Goal: Task Accomplishment & Management: Complete application form

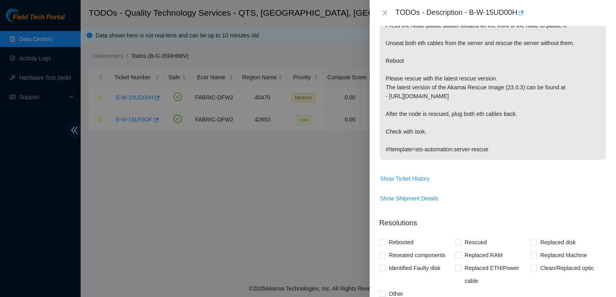
scroll to position [125, 0]
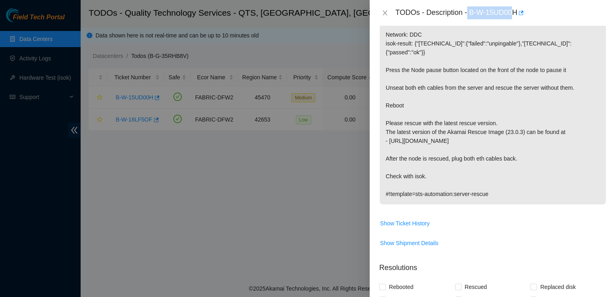
drag, startPoint x: 468, startPoint y: 14, endPoint x: 515, endPoint y: 20, distance: 47.9
click at [515, 20] on div "TODOs - Description - B-W-15UD00H" at bounding box center [493, 13] width 246 height 26
drag, startPoint x: 515, startPoint y: 20, endPoint x: 468, endPoint y: 14, distance: 48.0
click at [468, 14] on div "TODOs - Description - B-W-15UD00H" at bounding box center [500, 12] width 211 height 13
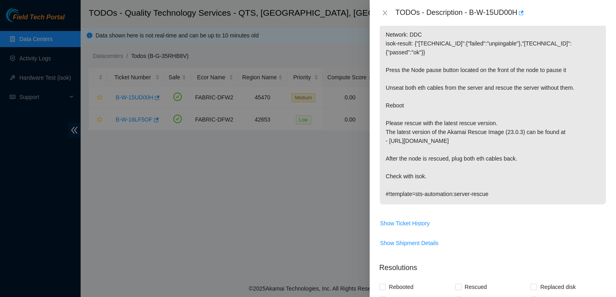
click at [466, 17] on div "TODOs - Description - B-W-15UD00H" at bounding box center [500, 12] width 211 height 13
drag, startPoint x: 470, startPoint y: 10, endPoint x: 516, endPoint y: 12, distance: 46.0
click at [516, 12] on div "TODOs - Description - B-W-15UD00H" at bounding box center [500, 12] width 211 height 13
copy div "B-W-15UD00H"
click at [566, 239] on span "Show Shipment Details" at bounding box center [493, 243] width 226 height 13
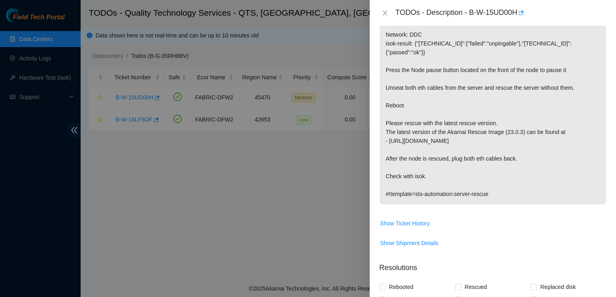
drag, startPoint x: 543, startPoint y: 226, endPoint x: 450, endPoint y: 312, distance: 126.9
click at [450, 297] on html "Field Tech Portal Data Centers Activity Logs Hardware Test (isok) Support TODOs…" at bounding box center [308, 148] width 616 height 297
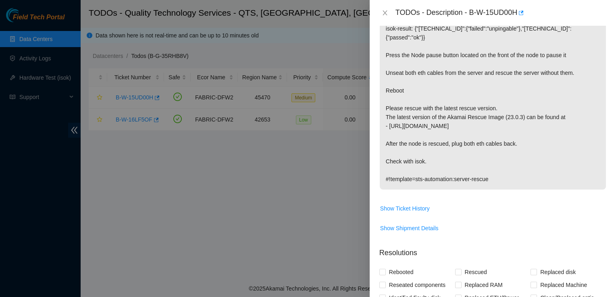
click at [598, 222] on span "Show Shipment Details" at bounding box center [493, 228] width 226 height 13
click at [560, 4] on div "TODOs - Description - B-W-15UD00H" at bounding box center [493, 13] width 246 height 26
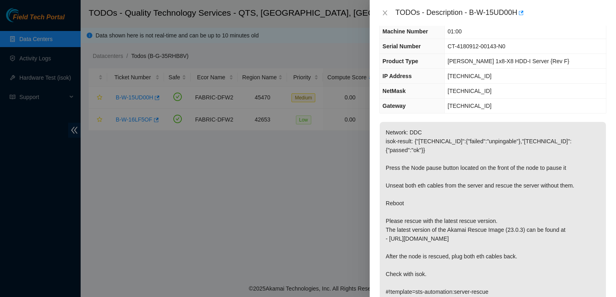
scroll to position [37, 0]
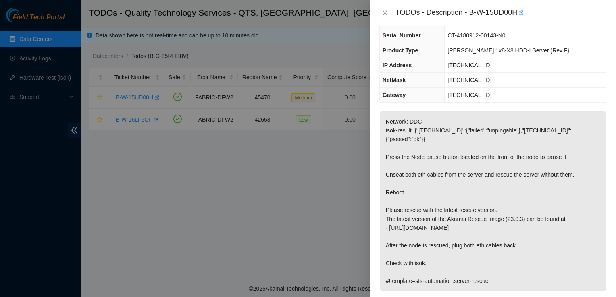
click at [595, 222] on p "Network: DDC isok-result: {"23.193.196.132":{"failed":"unpingable"},"23.193.196…" at bounding box center [493, 201] width 226 height 181
click at [350, 238] on div at bounding box center [308, 148] width 616 height 297
click at [307, 193] on div at bounding box center [308, 148] width 616 height 297
drag, startPoint x: 517, startPoint y: 9, endPoint x: 466, endPoint y: 14, distance: 51.5
click at [466, 14] on div "TODOs - Description - B-W-15UD00H" at bounding box center [500, 12] width 211 height 13
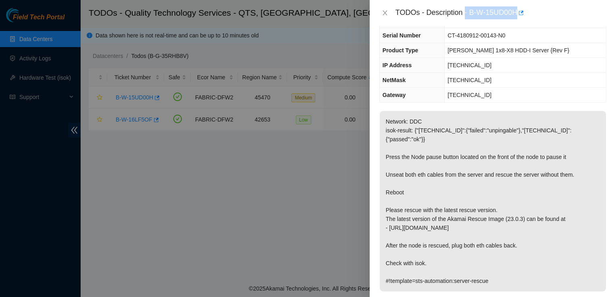
click at [473, 9] on div "TODOs - Description - B-W-15UD00H" at bounding box center [500, 12] width 211 height 13
drag, startPoint x: 468, startPoint y: 9, endPoint x: 517, endPoint y: 19, distance: 49.9
click at [517, 19] on div "TODOs - Description - B-W-15UD00H" at bounding box center [493, 13] width 246 height 26
copy div "B-W-15UD00H"
click at [573, 17] on div "TODOs - Description - B-W-15UD00H" at bounding box center [500, 12] width 211 height 13
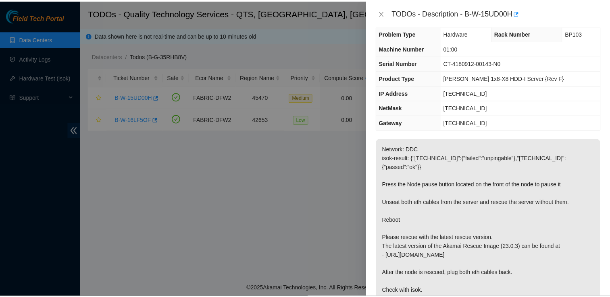
scroll to position [0, 0]
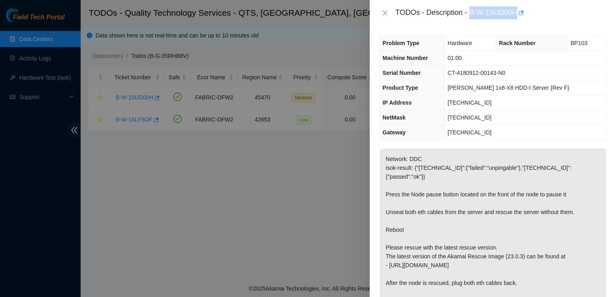
drag, startPoint x: 471, startPoint y: 12, endPoint x: 517, endPoint y: 22, distance: 47.4
click at [517, 22] on div "TODOs - Description - B-W-15UD00H" at bounding box center [493, 13] width 246 height 26
copy div "B-W-15UD00H"
click at [420, 29] on div "Problem Type Hardware Rack Number BP103 Machine Number 01:00 Serial Number CT-4…" at bounding box center [493, 162] width 246 height 272
click at [384, 11] on icon "close" at bounding box center [385, 13] width 6 height 6
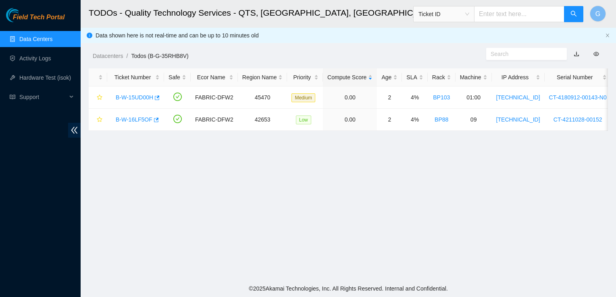
click at [34, 36] on link "Data Centers" at bounding box center [35, 39] width 33 height 6
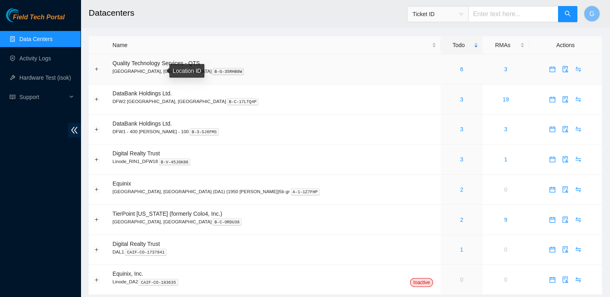
click at [212, 69] on kbd "B-G-35RHB8W" at bounding box center [228, 71] width 32 height 7
click at [445, 67] on div "6" at bounding box center [461, 69] width 33 height 9
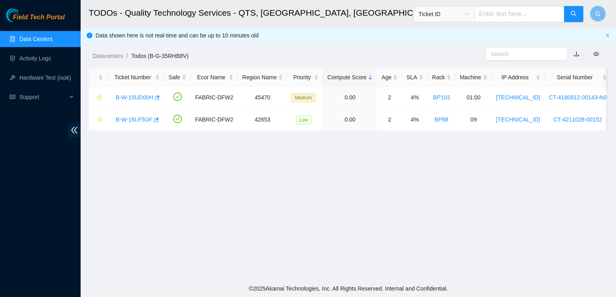
click at [50, 41] on link "Data Centers" at bounding box center [35, 39] width 33 height 6
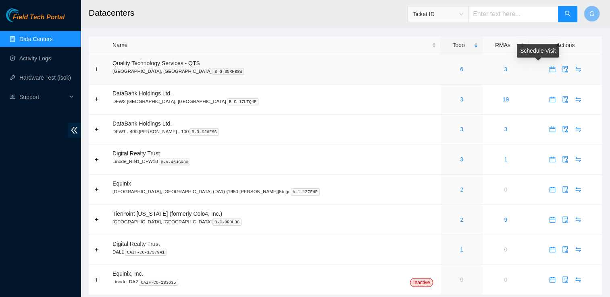
click at [549, 69] on icon "calendar" at bounding box center [552, 69] width 6 height 6
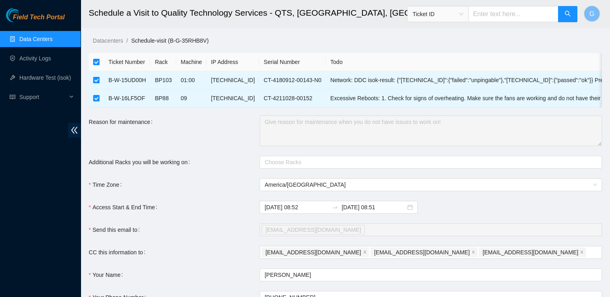
click at [27, 37] on link "Data Centers" at bounding box center [35, 39] width 33 height 6
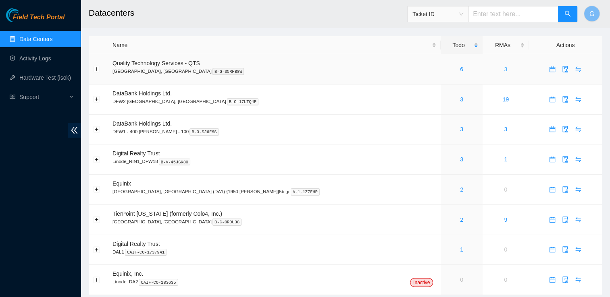
click at [504, 71] on link "3" at bounding box center [505, 69] width 3 height 6
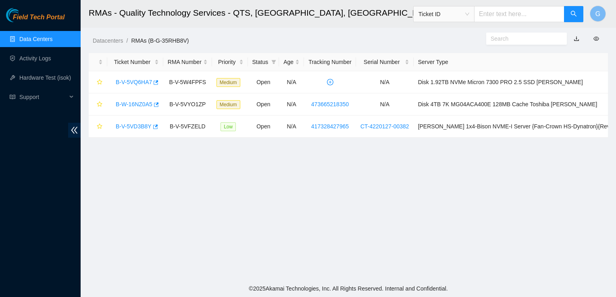
click at [52, 40] on link "Data Centers" at bounding box center [35, 39] width 33 height 6
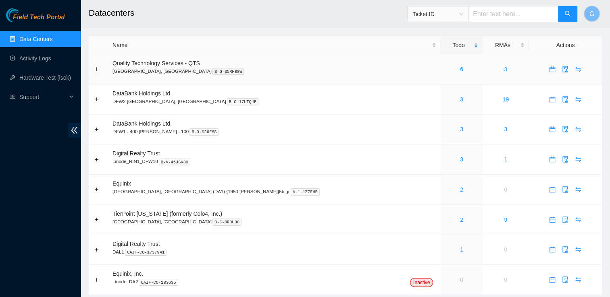
click at [161, 64] on span "Quality Technology Services - QTS" at bounding box center [155, 63] width 87 height 6
click at [501, 15] on input "text" at bounding box center [513, 14] width 90 height 16
type input "V-5WR4W33"
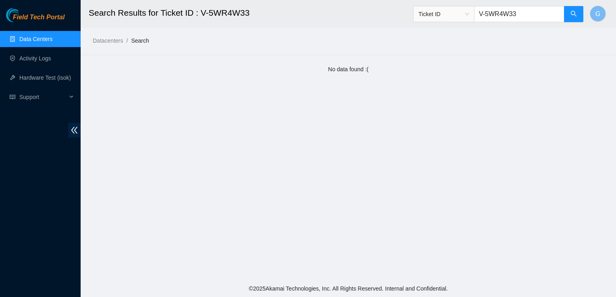
click at [487, 12] on input "V-5WR4W33" at bounding box center [519, 14] width 90 height 16
type input "B-V-5WR4W33"
click at [577, 18] on button "button" at bounding box center [573, 14] width 19 height 16
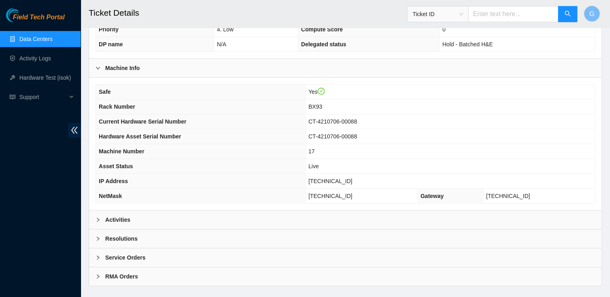
scroll to position [211, 0]
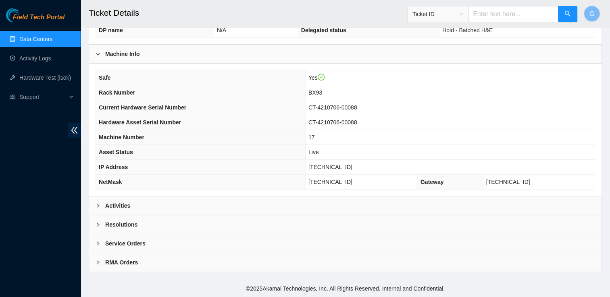
click at [98, 201] on div "Activities" at bounding box center [345, 206] width 512 height 19
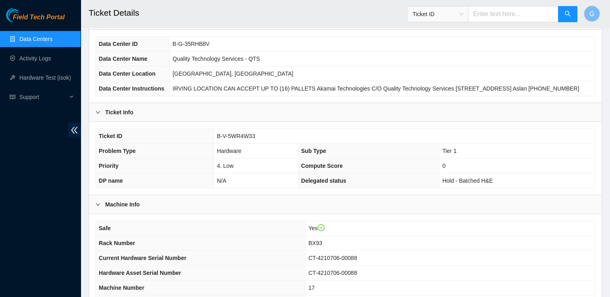
scroll to position [0, 0]
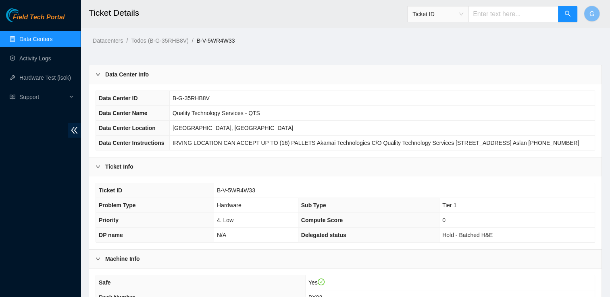
click at [52, 42] on link "Data Centers" at bounding box center [35, 39] width 33 height 6
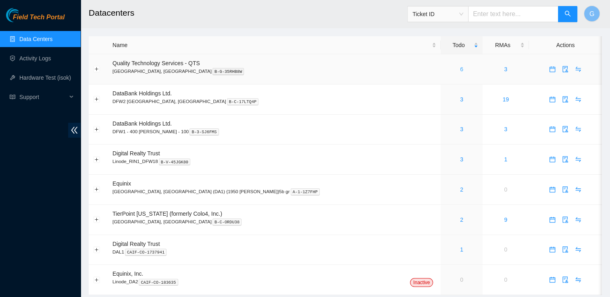
click at [460, 67] on link "6" at bounding box center [461, 69] width 3 height 6
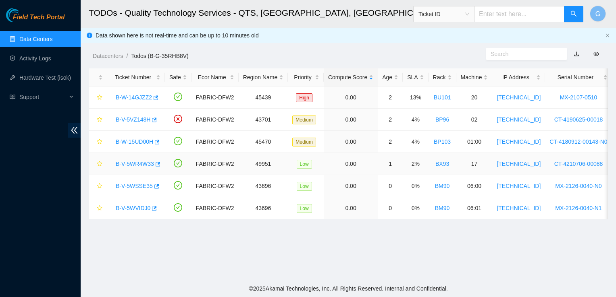
click at [135, 162] on link "B-V-5WR4W33" at bounding box center [135, 164] width 38 height 6
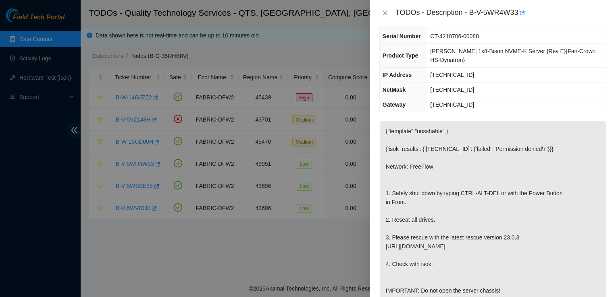
scroll to position [60, 0]
click at [353, 29] on div at bounding box center [308, 148] width 616 height 297
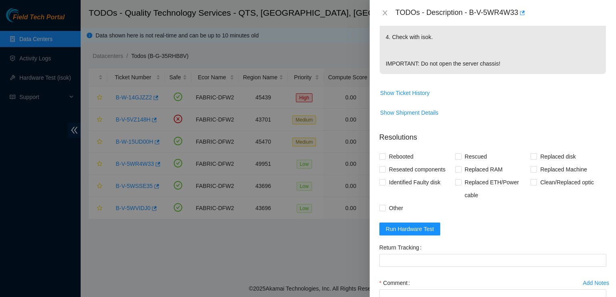
scroll to position [288, 0]
click at [418, 225] on span "Run Hardware Test" at bounding box center [410, 229] width 48 height 9
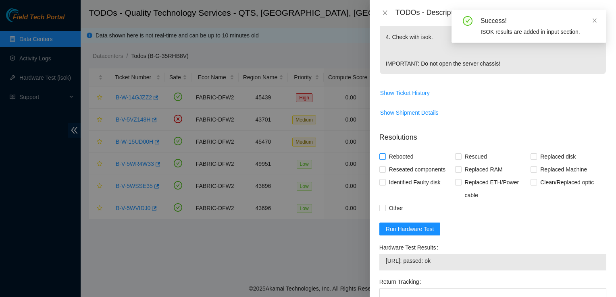
drag, startPoint x: 381, startPoint y: 148, endPoint x: 382, endPoint y: 142, distance: 5.9
click at [382, 150] on label "Rebooted" at bounding box center [397, 156] width 37 height 13
click at [382, 154] on input "Rebooted" at bounding box center [382, 157] width 6 height 6
checkbox input "true"
click at [382, 166] on input "Reseated components" at bounding box center [382, 169] width 6 height 6
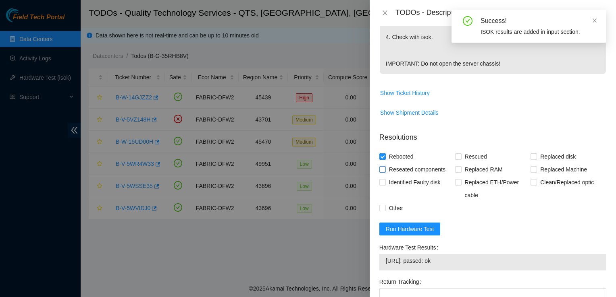
checkbox input "true"
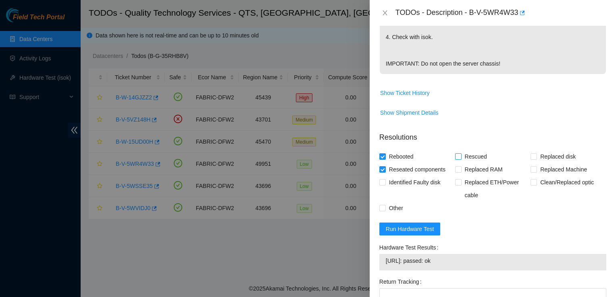
click at [458, 154] on input "Rescued" at bounding box center [458, 157] width 6 height 6
checkbox input "true"
click at [382, 205] on input "Other" at bounding box center [382, 208] width 6 height 6
checkbox input "true"
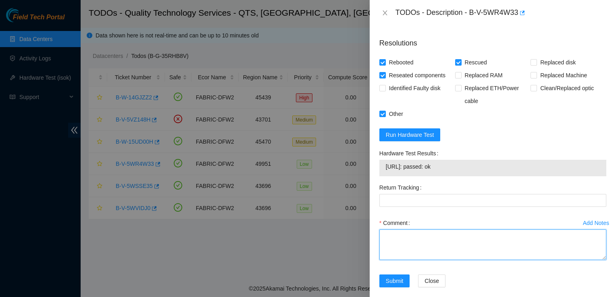
click at [404, 241] on textarea "Comment" at bounding box center [492, 245] width 227 height 31
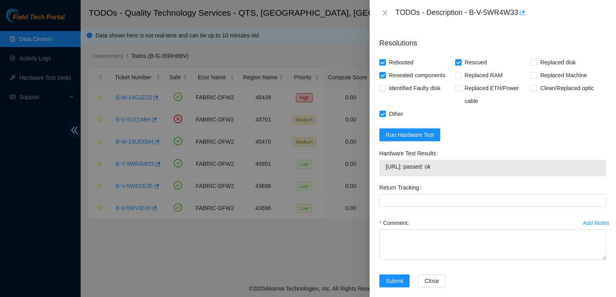
click at [569, 129] on form "Resolutions Rebooted Rescued Replaced disk Reseated components Replaced RAM Rep…" at bounding box center [492, 164] width 227 height 266
click at [535, 136] on form "Resolutions Rebooted Rescued Replaced disk Reseated components Replaced RAM Rep…" at bounding box center [492, 164] width 227 height 266
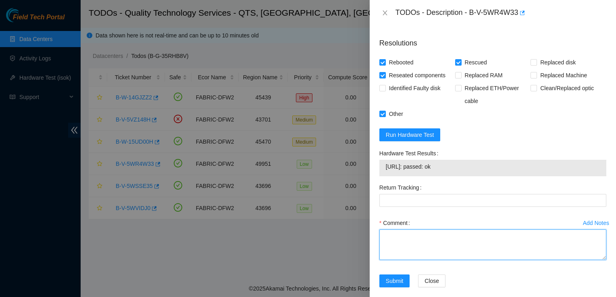
drag, startPoint x: 410, startPoint y: 235, endPoint x: 412, endPoint y: 230, distance: 6.0
click at [412, 230] on textarea "Comment" at bounding box center [492, 245] width 227 height 31
click at [450, 162] on span "23.199.64.148: passed: ok" at bounding box center [493, 166] width 214 height 9
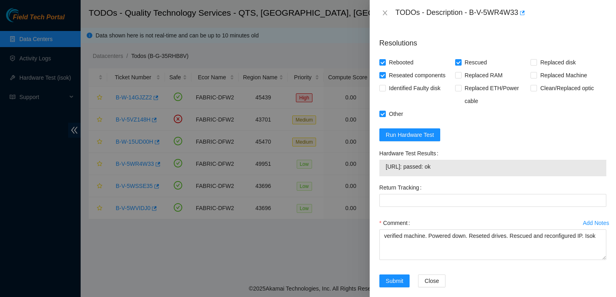
click at [450, 162] on span "23.199.64.148: passed: ok" at bounding box center [493, 166] width 214 height 9
click at [568, 220] on div "Comment" at bounding box center [492, 223] width 227 height 13
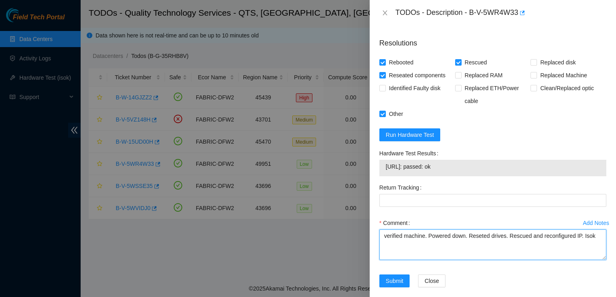
click at [595, 230] on textarea "verified machine. Powered down. Reseted drives. Rescued and reconfigured IP. Is…" at bounding box center [492, 245] width 227 height 31
paste textarea "23.199.64.148: passed: ok"
type textarea "verified machine. Powered down. Reseted drives. Rescued and reconfigured IP. Is…"
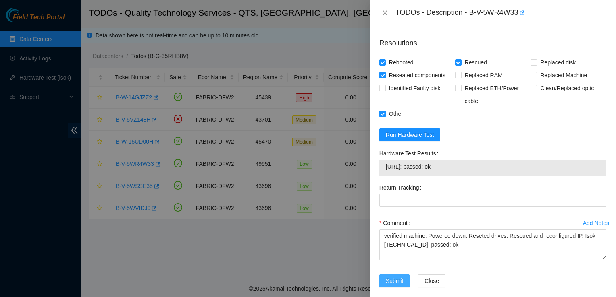
click at [395, 277] on span "Submit" at bounding box center [395, 281] width 18 height 9
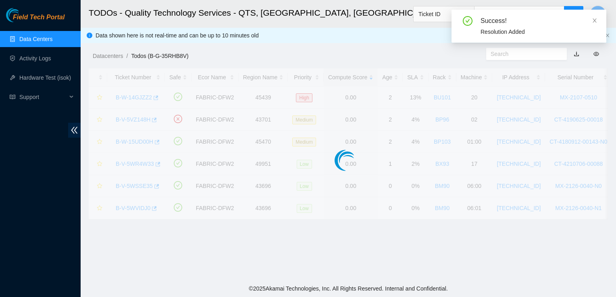
scroll to position [216, 0]
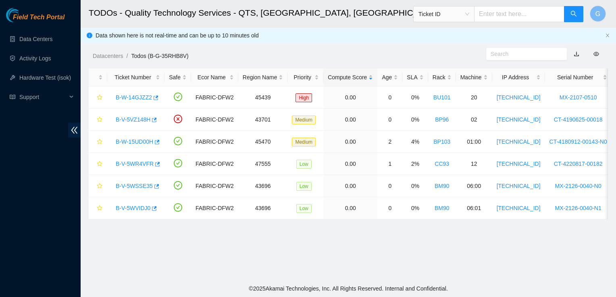
click at [539, 33] on div "Data shown here is not real-time and can be up to 10 minutes old" at bounding box center [349, 35] width 506 height 9
click at [578, 267] on main "TODOs - Quality Technology Services - QTS, Irving, TX Ticket ID G Data shown he…" at bounding box center [348, 140] width 535 height 281
click at [122, 142] on link "B-W-15UD00H" at bounding box center [134, 142] width 37 height 6
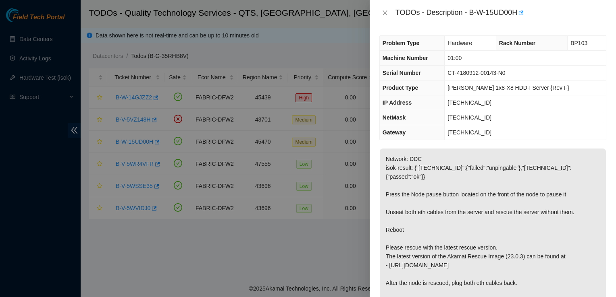
drag, startPoint x: 122, startPoint y: 142, endPoint x: 112, endPoint y: 141, distance: 10.1
drag, startPoint x: 112, startPoint y: 141, endPoint x: 78, endPoint y: 168, distance: 43.3
click at [78, 168] on div at bounding box center [308, 148] width 616 height 297
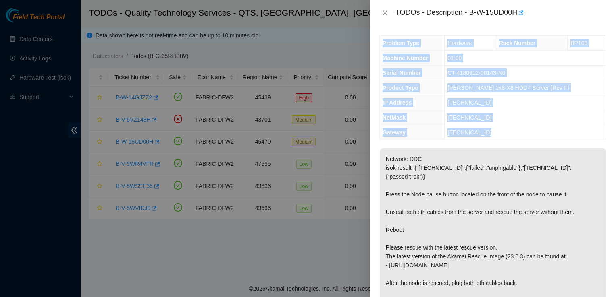
drag, startPoint x: 595, startPoint y: 127, endPoint x: 609, endPoint y: 137, distance: 17.3
click at [609, 137] on div "Problem Type Hardware Rack Number BP103 Machine Number 01:00 Serial Number CT-4…" at bounding box center [493, 162] width 246 height 272
click at [569, 285] on p "Network: DDC isok-result: {"23.193.196.132":{"failed":"unpingable"},"23.193.196…" at bounding box center [493, 239] width 226 height 181
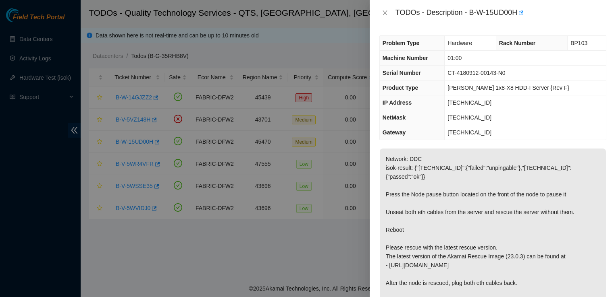
click at [211, 286] on div at bounding box center [308, 148] width 616 height 297
click at [479, 288] on p "Network: DDC isok-result: {"23.193.196.132":{"failed":"unpingable"},"23.193.196…" at bounding box center [493, 239] width 226 height 181
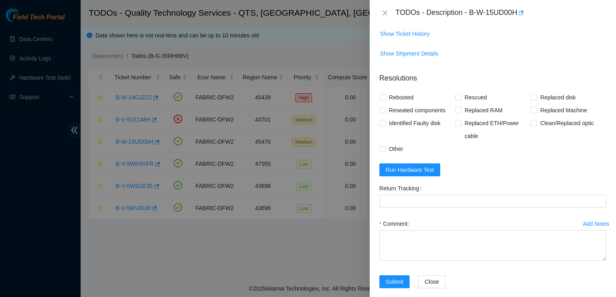
scroll to position [314, 0]
click at [402, 167] on span "Run Hardware Test" at bounding box center [410, 170] width 48 height 9
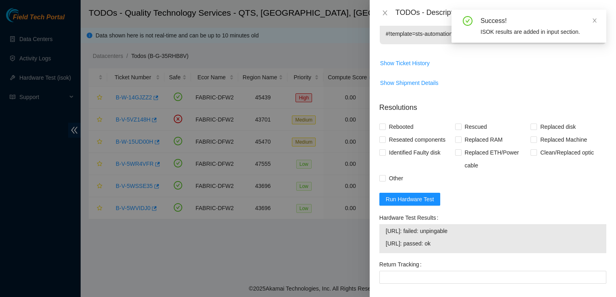
scroll to position [340, 0]
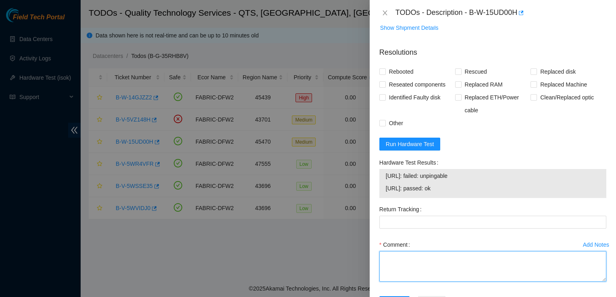
click at [442, 270] on textarea "Comment" at bounding box center [492, 267] width 227 height 31
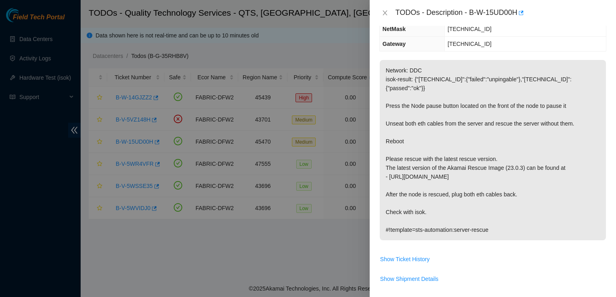
scroll to position [87, 0]
click at [500, 288] on td "Show Shipment Details" at bounding box center [492, 284] width 227 height 20
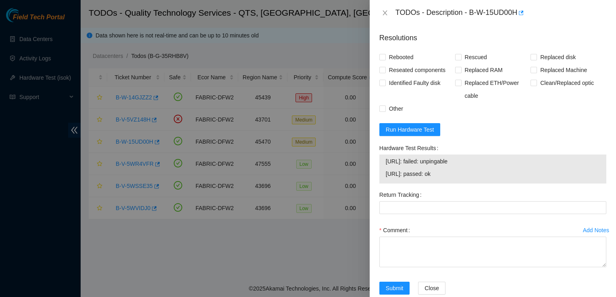
scroll to position [358, 0]
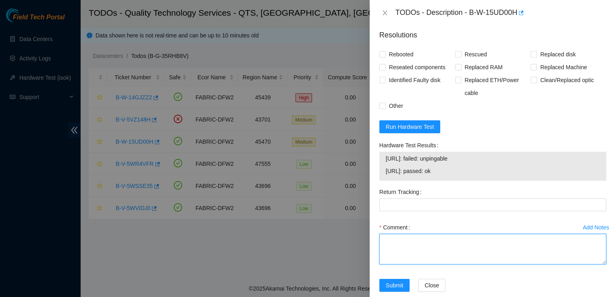
click at [448, 242] on textarea "Comment" at bounding box center [492, 249] width 227 height 31
paste textarea "HDD light for node 0 was slowly blinking before I tried pausing. I followed the…"
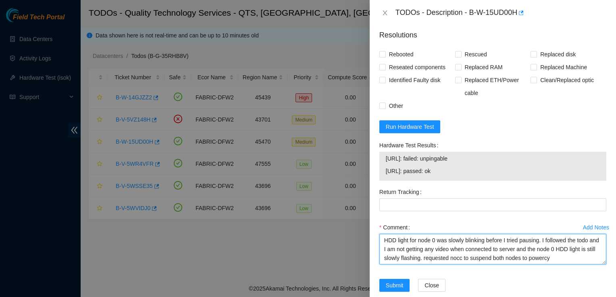
scroll to position [6, 0]
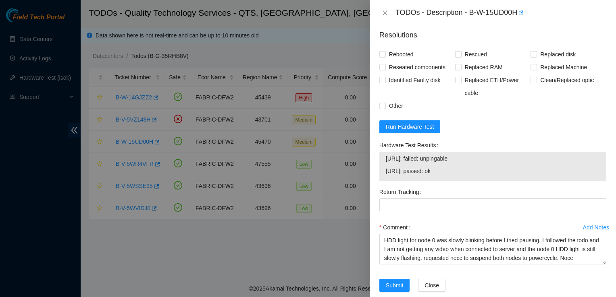
click at [589, 14] on div "TODOs - Description - B-W-15UD00H" at bounding box center [500, 12] width 211 height 13
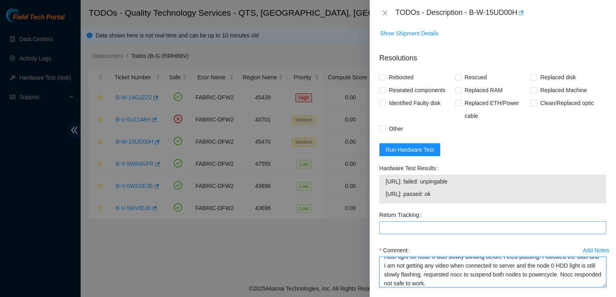
scroll to position [332, 0]
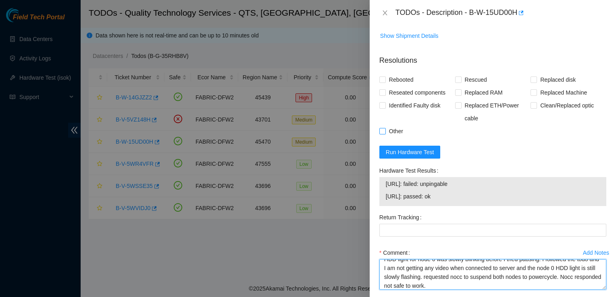
type textarea "HDD light for node 0 was slowly blinking before I tried pausing. I followed the…"
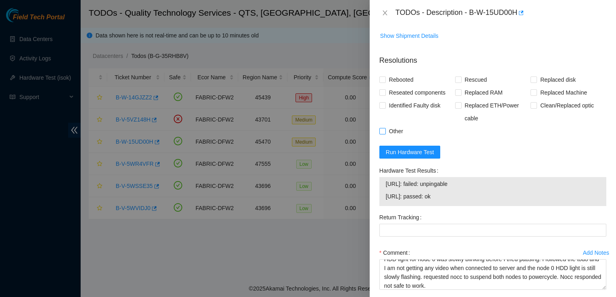
click at [384, 129] on input "Other" at bounding box center [382, 131] width 6 height 6
checkbox input "true"
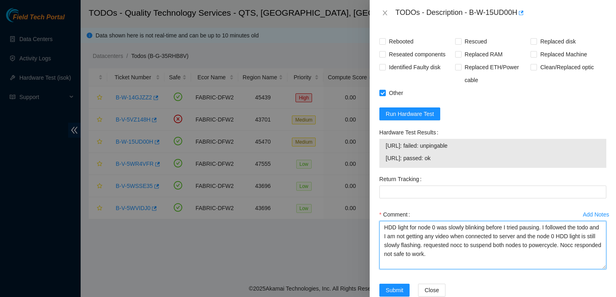
scroll to position [371, 0]
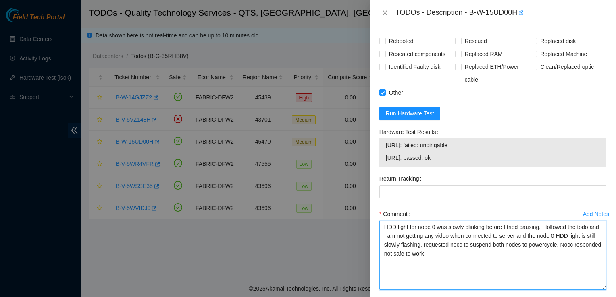
drag, startPoint x: 598, startPoint y: 250, endPoint x: 601, endPoint y: 289, distance: 39.6
click at [601, 289] on div "Add Notes Comment HDD light for node 0 was slowly blinking before I tried pausi…" at bounding box center [492, 256] width 233 height 97
click at [458, 256] on textarea "HDD light for node 0 was slowly blinking before I tried pausing. I followed the…" at bounding box center [492, 255] width 227 height 69
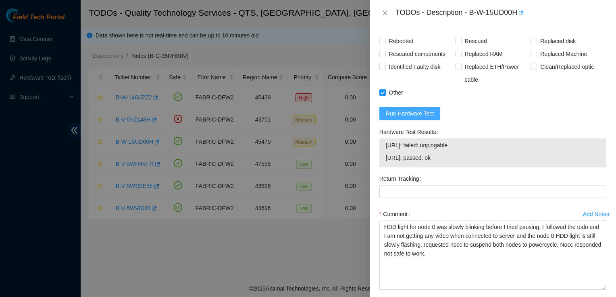
click at [421, 111] on span "Run Hardware Test" at bounding box center [410, 113] width 48 height 9
drag, startPoint x: 460, startPoint y: 158, endPoint x: 378, endPoint y: 144, distance: 82.6
click at [378, 144] on div "Hardware Test Results 23.193.196.132: failed: unpingable 23.193.196.133: passed…" at bounding box center [492, 149] width 233 height 47
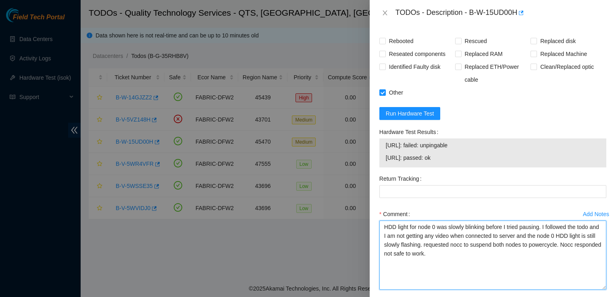
click at [474, 254] on textarea "HDD light for node 0 was slowly blinking before I tried pausing. I followed the…" at bounding box center [492, 255] width 227 height 69
paste textarea "HDD light for node 0 was slowly blinking before I tried pausing. I followed the…"
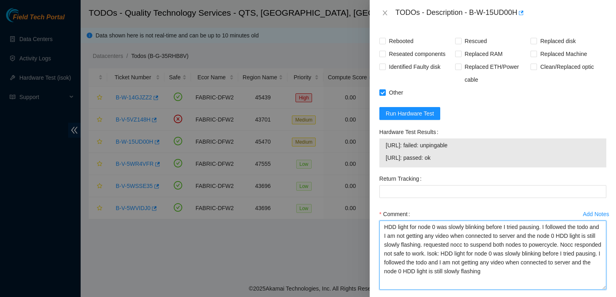
drag, startPoint x: 522, startPoint y: 275, endPoint x: 468, endPoint y: 256, distance: 57.8
click at [468, 256] on textarea "HDD light for node 0 was slowly blinking before I tried pausing. I followed the…" at bounding box center [492, 255] width 227 height 69
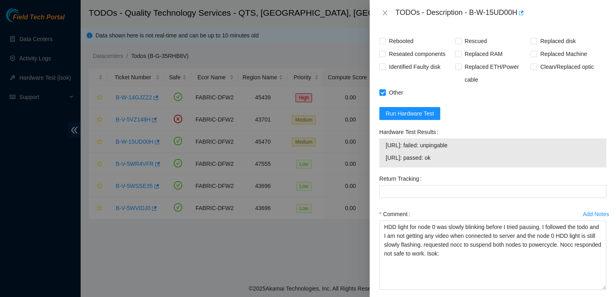
click at [459, 152] on td "23.193.196.132: failed: unpingable" at bounding box center [492, 147] width 215 height 12
drag, startPoint x: 455, startPoint y: 157, endPoint x: 385, endPoint y: 143, distance: 71.2
click at [385, 143] on tbody "23.193.196.132: failed: unpingable 23.193.196.133: passed: ok" at bounding box center [492, 153] width 215 height 25
copy tbody "23.193.196.132: failed: unpingable 23.193.196.133: passed: ok"
click at [385, 143] on td "23.193.196.132: failed: unpingable" at bounding box center [492, 147] width 215 height 12
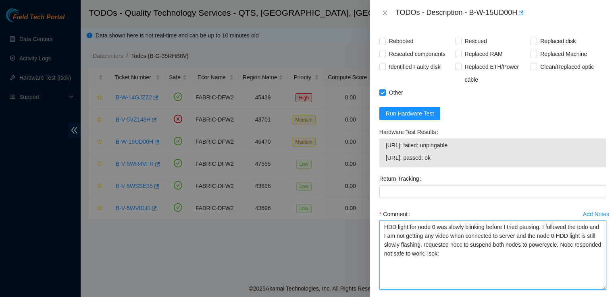
click at [484, 255] on textarea "HDD light for node 0 was slowly blinking before I tried pausing. I followed the…" at bounding box center [492, 255] width 227 height 69
paste textarea "23.193.196.132: failed: unpingable 23.193.196.133: passed: ok"
click at [454, 255] on textarea "HDD light for node 0 was slowly blinking before I tried pausing. I followed the…" at bounding box center [492, 255] width 227 height 69
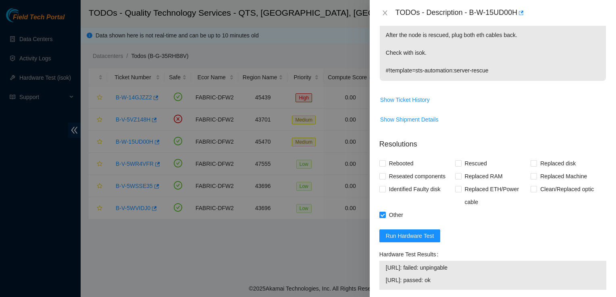
scroll to position [248, 0]
type textarea "HDD light for node 0 was slowly blinking before I tried pausing. I followed the…"
click at [385, 163] on span at bounding box center [382, 163] width 6 height 6
click at [385, 163] on input "Rebooted" at bounding box center [382, 163] width 6 height 6
checkbox input "true"
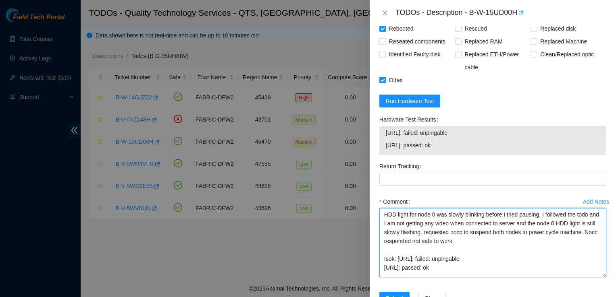
scroll to position [410, 0]
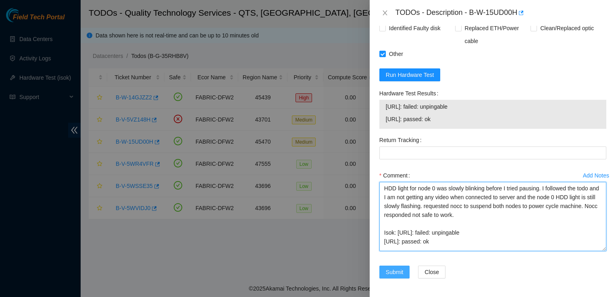
type textarea "HDD light for node 0 was slowly blinking before I tried pausing. I followed the…"
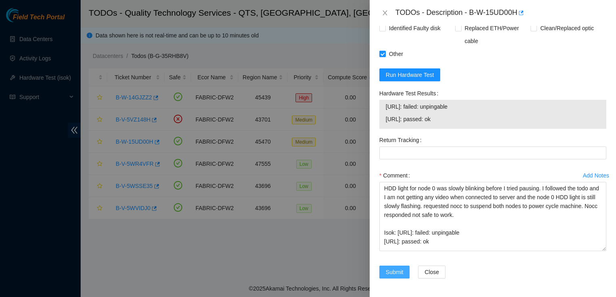
click at [389, 270] on span "Submit" at bounding box center [395, 272] width 18 height 9
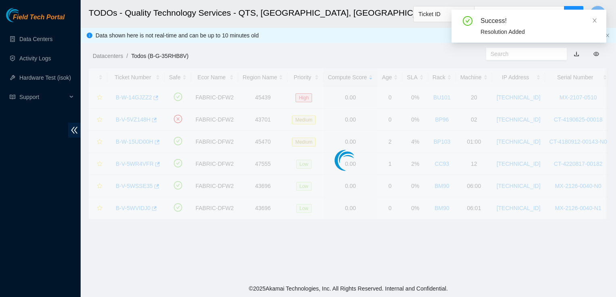
scroll to position [234, 0]
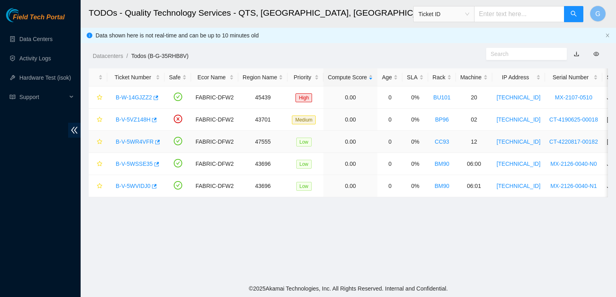
click at [134, 139] on link "B-V-5WR4VFR" at bounding box center [135, 142] width 38 height 6
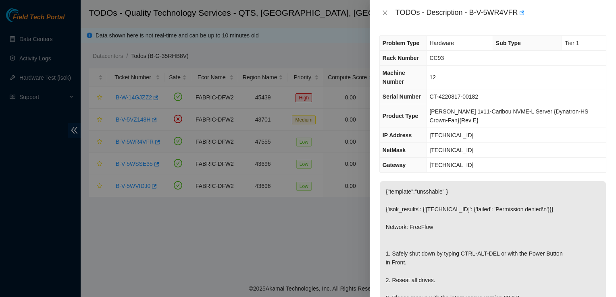
click at [134, 139] on div at bounding box center [308, 148] width 616 height 297
click at [525, 188] on p "{"template":"unsshable" } {'isok_results': {'[TECHNICAL_ID]': {'failed': 'Permi…" at bounding box center [493, 271] width 226 height 181
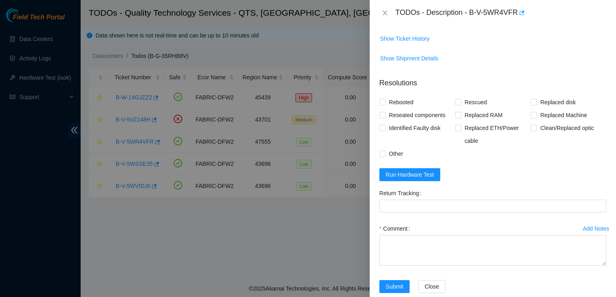
scroll to position [343, 0]
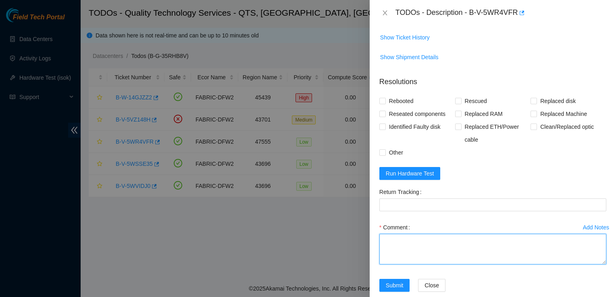
click at [443, 253] on textarea "Comment" at bounding box center [492, 249] width 227 height 31
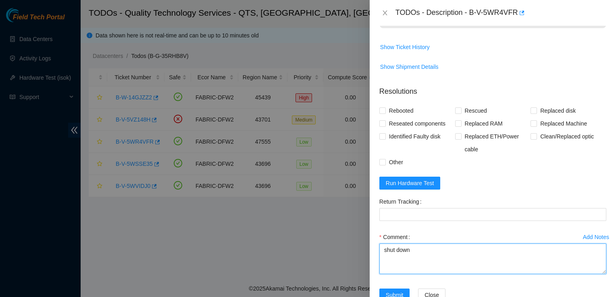
scroll to position [365, 0]
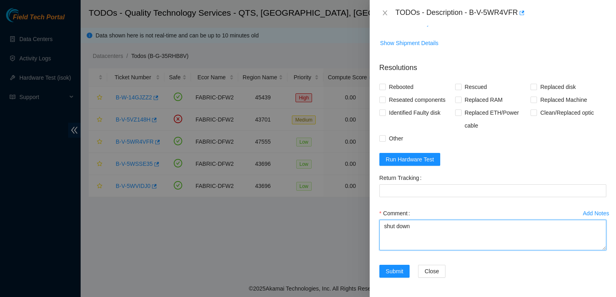
drag, startPoint x: 397, startPoint y: 227, endPoint x: 331, endPoint y: 238, distance: 67.9
click at [331, 238] on div "TODOs - Description - B-V-5WR4VFR Problem Type Hardware Sub Type Tier 1 Rack Nu…" at bounding box center [308, 148] width 616 height 297
click at [386, 226] on textarea "power eddown" at bounding box center [492, 235] width 227 height 31
click at [428, 224] on textarea "Powered down" at bounding box center [492, 235] width 227 height 31
click at [494, 222] on textarea "Powered down machine. Reseated drives. recued and reconfigured IP." at bounding box center [492, 235] width 227 height 31
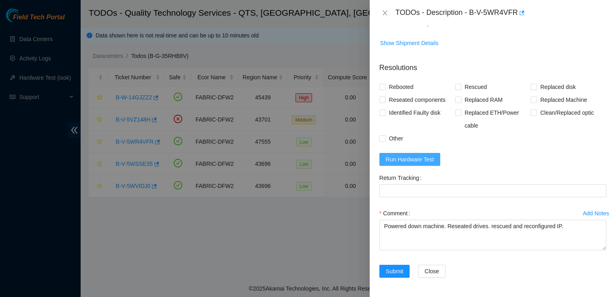
click at [415, 159] on span "Run Hardware Test" at bounding box center [410, 159] width 48 height 9
click at [421, 156] on span "Run Hardware Test" at bounding box center [410, 159] width 48 height 9
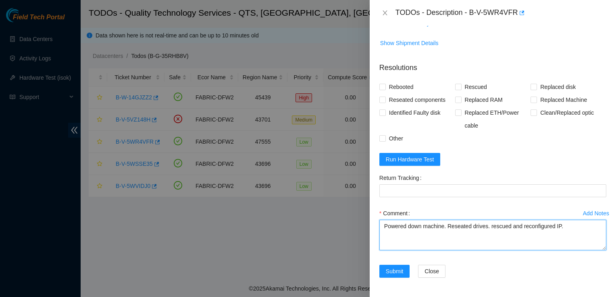
click at [576, 230] on textarea "Powered down machine. Reseated drives. rescued and reconfigured IP." at bounding box center [492, 235] width 227 height 31
drag, startPoint x: 577, startPoint y: 227, endPoint x: 202, endPoint y: 261, distance: 377.2
click at [202, 261] on div "TODOs - Description - B-V-5WR4VFR Problem Type Hardware Sub Type Tier 1 Rack Nu…" at bounding box center [308, 148] width 616 height 297
type textarea "Powered down machine. Reseated drives. rescued and reconfigured IP. Isok"
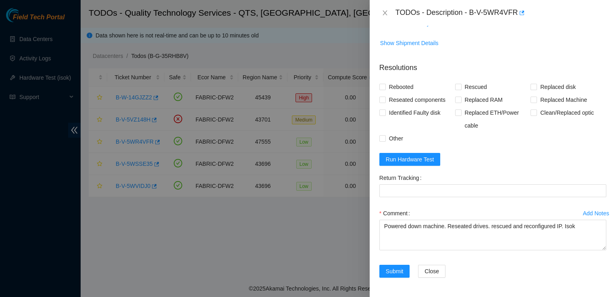
click at [571, 27] on span "Show Ticket History" at bounding box center [493, 23] width 226 height 13
click at [414, 164] on span "Run Hardware Test" at bounding box center [410, 159] width 48 height 9
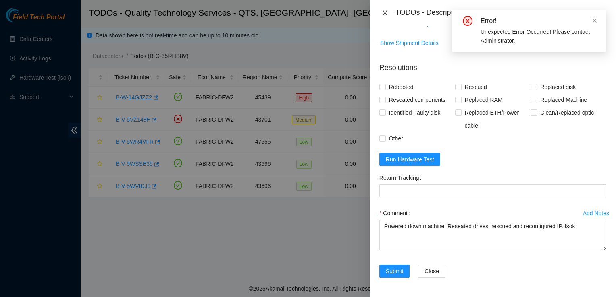
click at [380, 9] on button "Close" at bounding box center [384, 13] width 11 height 8
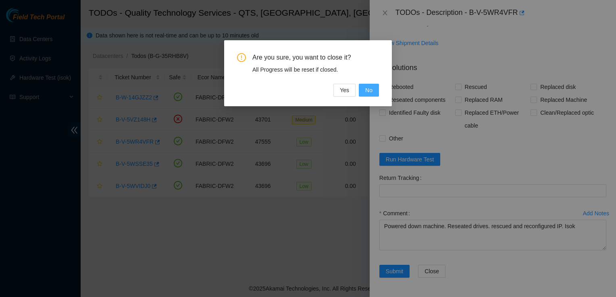
click at [374, 94] on button "No" at bounding box center [369, 90] width 20 height 13
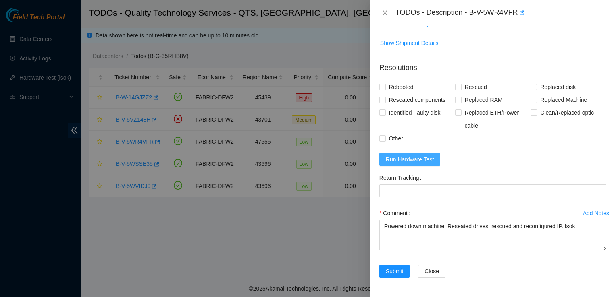
click at [416, 158] on span "Run Hardware Test" at bounding box center [410, 159] width 48 height 9
click at [400, 160] on span "Run Hardware Test" at bounding box center [410, 159] width 48 height 9
click at [385, 14] on icon "close" at bounding box center [385, 13] width 6 height 6
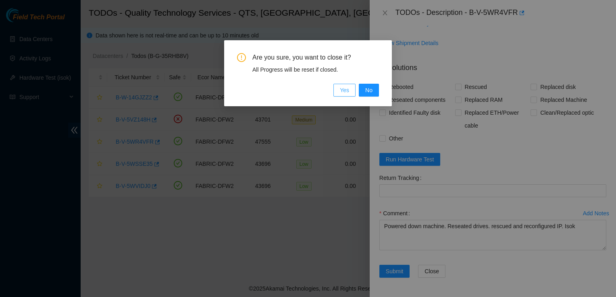
click at [351, 90] on button "Yes" at bounding box center [344, 90] width 22 height 13
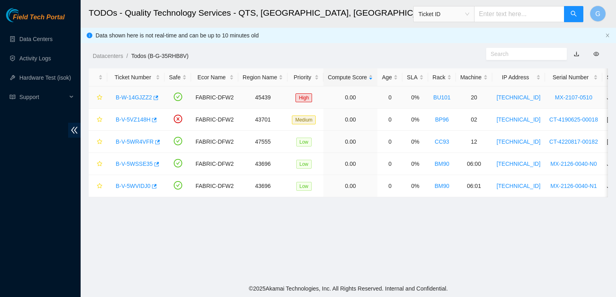
scroll to position [182, 0]
click at [164, 151] on td at bounding box center [177, 142] width 27 height 22
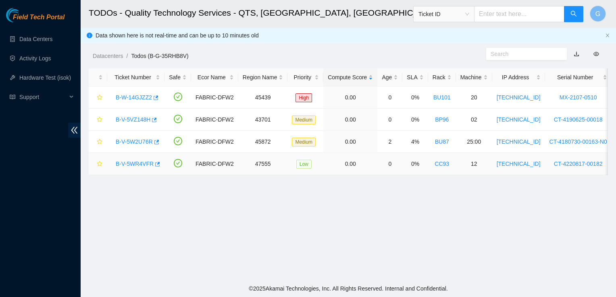
click at [141, 163] on link "B-V-5WR4VFR" at bounding box center [135, 164] width 38 height 6
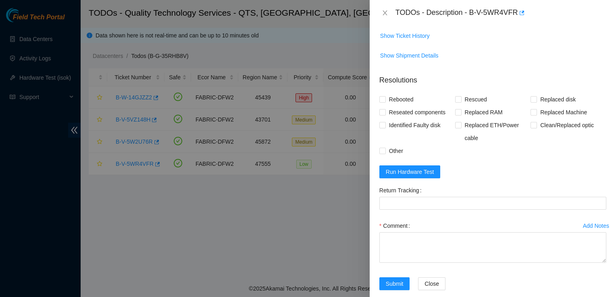
scroll to position [365, 0]
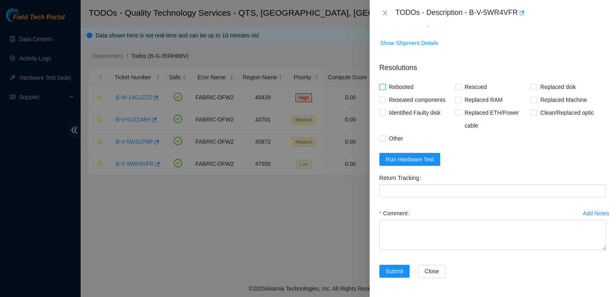
click at [386, 88] on span "Rebooted" at bounding box center [401, 87] width 31 height 13
click at [385, 88] on input "Rebooted" at bounding box center [382, 87] width 6 height 6
checkbox input "true"
click at [462, 87] on span "Rescued" at bounding box center [476, 87] width 29 height 13
click at [461, 87] on input "Rescued" at bounding box center [458, 87] width 6 height 6
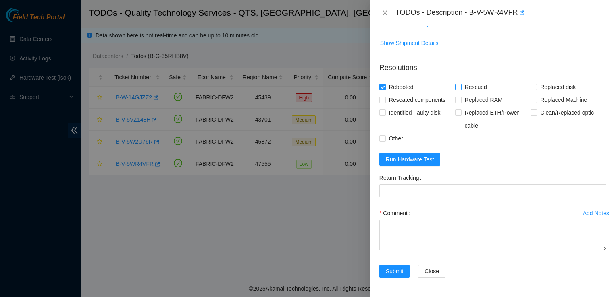
checkbox input "true"
click at [380, 102] on input "Reseated components" at bounding box center [382, 100] width 6 height 6
checkbox input "true"
click at [384, 141] on input "Other" at bounding box center [382, 138] width 6 height 6
checkbox input "true"
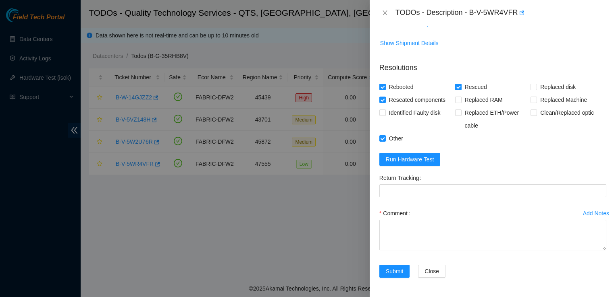
click at [338, 211] on div at bounding box center [308, 148] width 616 height 297
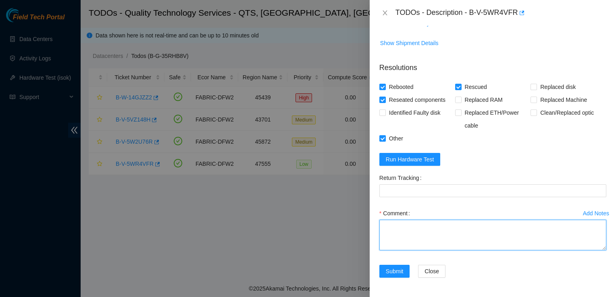
click at [427, 245] on textarea "Comment" at bounding box center [492, 235] width 227 height 31
paste textarea "Powered down machine. Reseated drives. rescued and reconfigured IP. Isok"
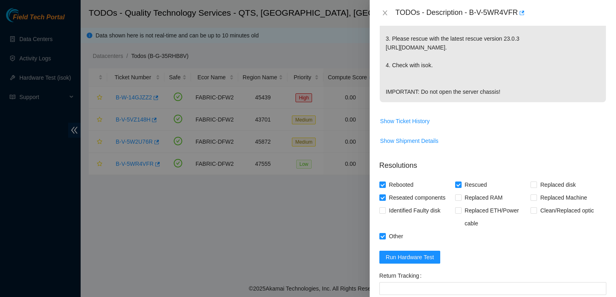
scroll to position [259, 0]
type textarea "Powered down machine. Reseated drives. rescued and reconfigured IP. Isok"
click at [427, 262] on span "Run Hardware Test" at bounding box center [410, 258] width 48 height 9
click at [422, 262] on span "Run Hardware Test" at bounding box center [410, 258] width 48 height 9
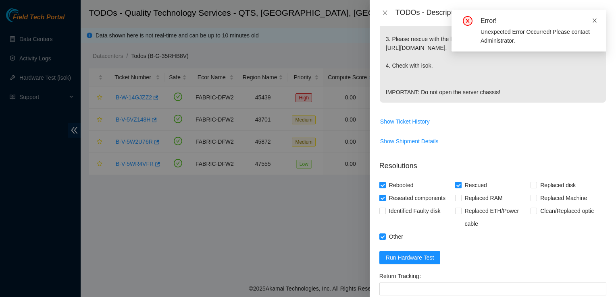
click at [594, 22] on icon "close" at bounding box center [595, 21] width 6 height 6
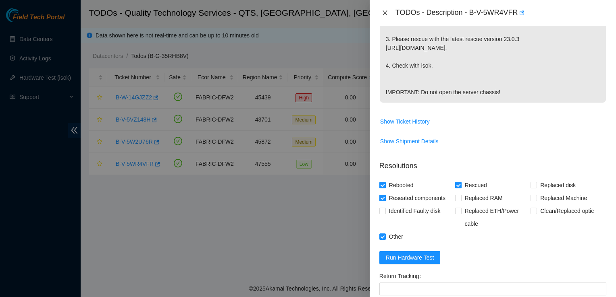
click at [383, 12] on icon "close" at bounding box center [385, 13] width 6 height 6
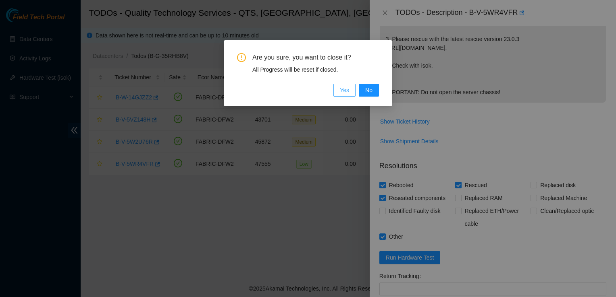
click at [344, 93] on span "Yes" at bounding box center [344, 90] width 9 height 9
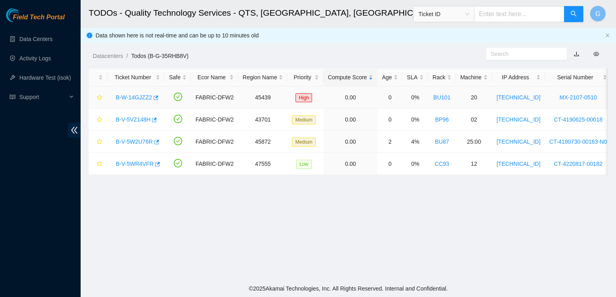
scroll to position [234, 0]
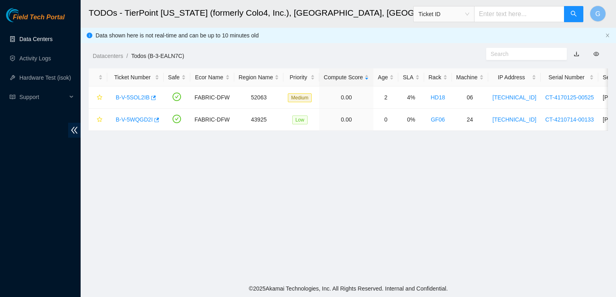
click at [35, 37] on link "Data Centers" at bounding box center [35, 39] width 33 height 6
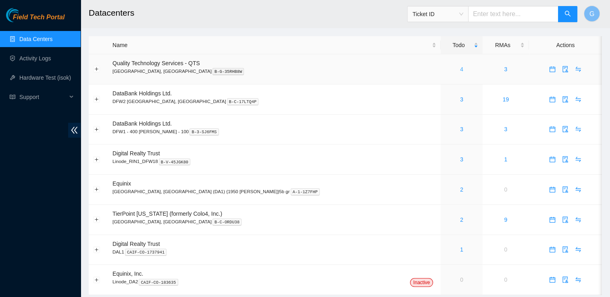
click at [460, 71] on link "4" at bounding box center [461, 69] width 3 height 6
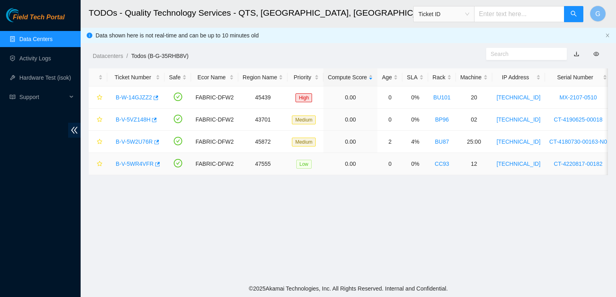
click at [144, 165] on link "B-V-5WR4VFR" at bounding box center [135, 164] width 38 height 6
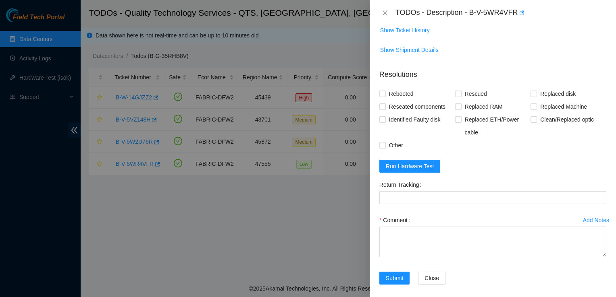
scroll to position [354, 0]
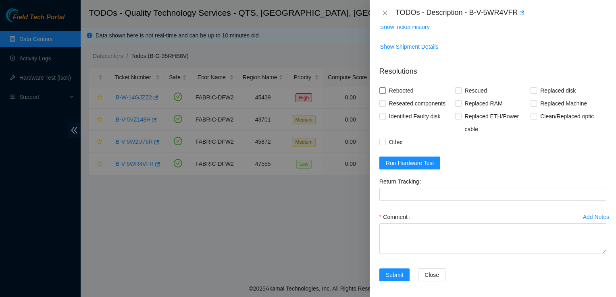
click at [385, 93] on input "Rebooted" at bounding box center [382, 90] width 6 height 6
checkbox input "true"
click at [459, 94] on span at bounding box center [458, 90] width 6 height 6
click at [459, 93] on input "Rescued" at bounding box center [458, 90] width 6 height 6
checkbox input "true"
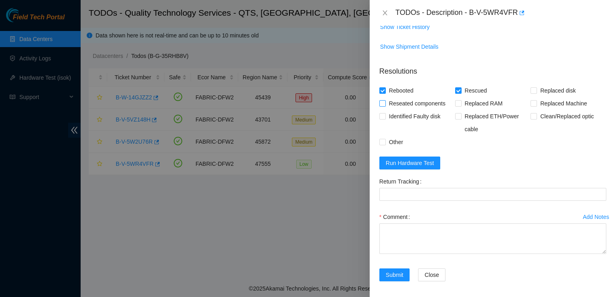
click at [381, 106] on input "Reseated components" at bounding box center [382, 103] width 6 height 6
checkbox input "true"
click at [385, 145] on input "Other" at bounding box center [382, 142] width 6 height 6
checkbox input "true"
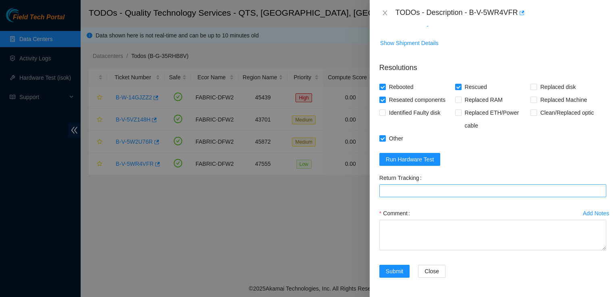
scroll to position [365, 0]
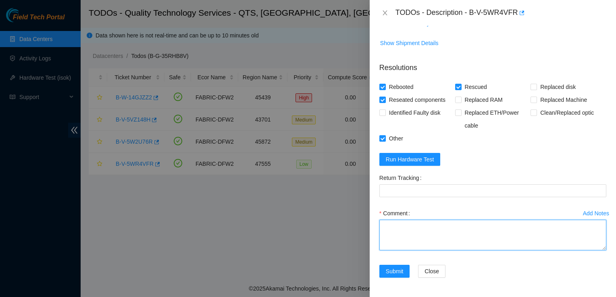
click at [442, 239] on textarea "Comment" at bounding box center [492, 235] width 227 height 31
click at [439, 236] on textarea "Comment" at bounding box center [492, 235] width 227 height 31
paste textarea "Powered down machine. Reseated drives. rescued and reconfigured IP. Isok"
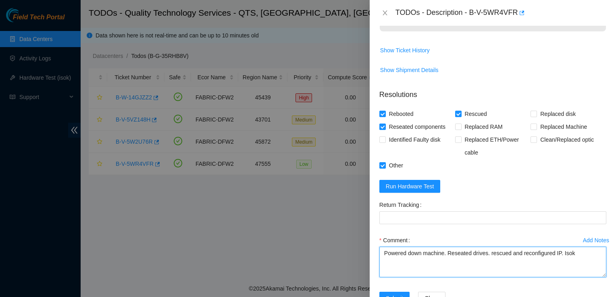
scroll to position [330, 0]
type textarea "Powered down machine. Reseated drives. rescued and reconfigured IP. Isok"
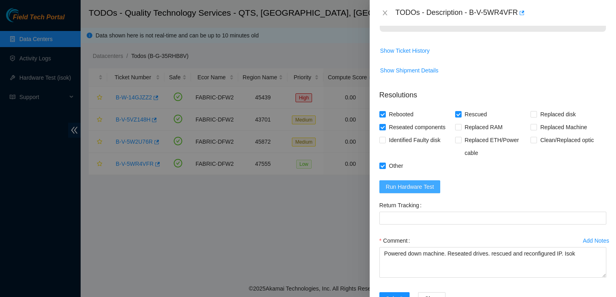
click at [428, 191] on span "Run Hardware Test" at bounding box center [410, 187] width 48 height 9
click at [418, 191] on span "Run Hardware Test" at bounding box center [410, 187] width 48 height 9
click at [541, 18] on div "TODOs - Description - B-V-5WR4VFR" at bounding box center [500, 12] width 211 height 13
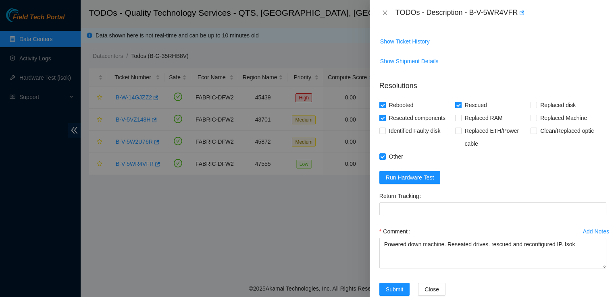
scroll to position [340, 0]
click at [564, 15] on div "TODOs - Description - B-V-5WR4VFR" at bounding box center [500, 12] width 211 height 13
click at [428, 181] on span "Run Hardware Test" at bounding box center [410, 177] width 48 height 9
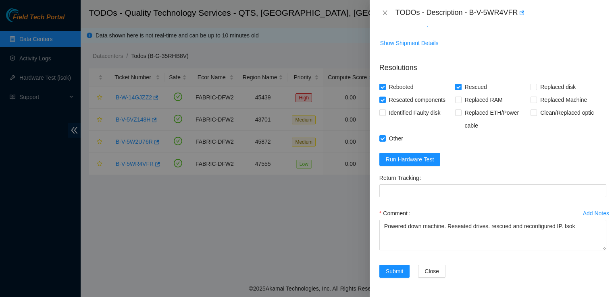
scroll to position [365, 0]
click at [426, 159] on span "Run Hardware Test" at bounding box center [410, 159] width 48 height 9
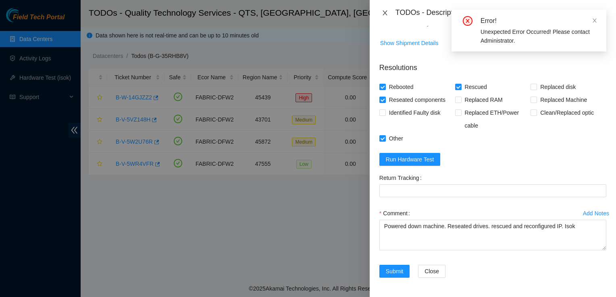
click at [384, 15] on icon "close" at bounding box center [385, 13] width 6 height 6
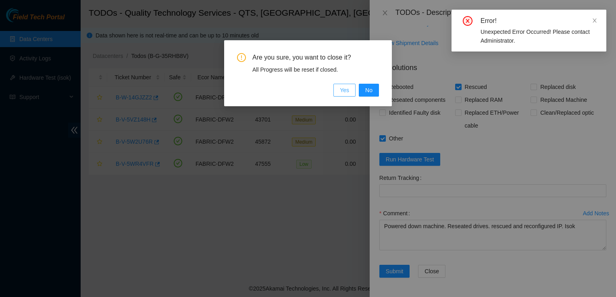
click at [346, 92] on span "Yes" at bounding box center [344, 90] width 9 height 9
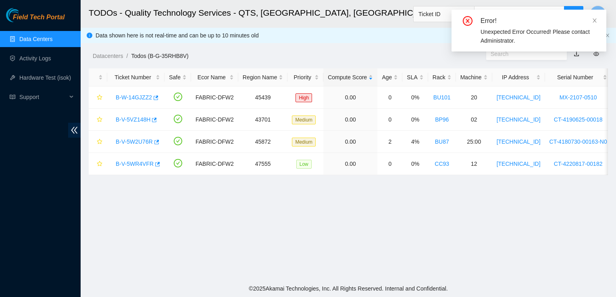
scroll to position [182, 0]
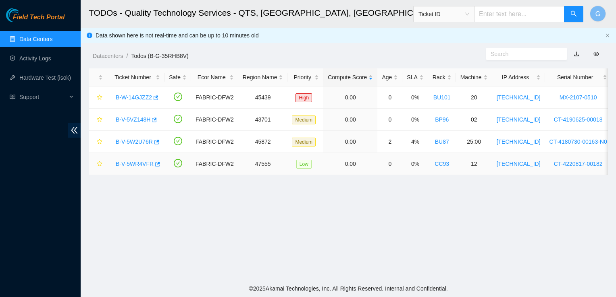
click at [137, 167] on link "B-V-5WR4VFR" at bounding box center [135, 164] width 38 height 6
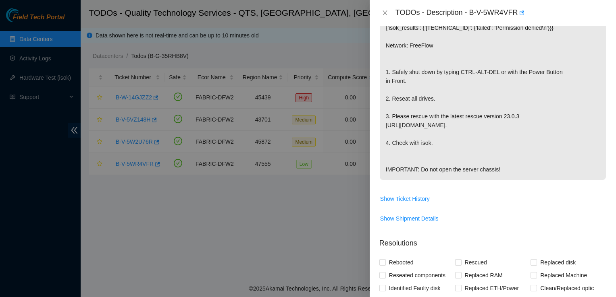
scroll to position [365, 0]
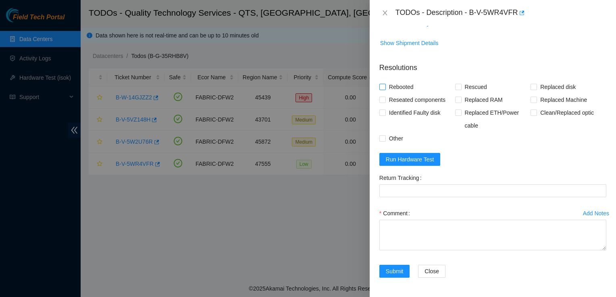
click at [385, 85] on span at bounding box center [382, 87] width 6 height 6
click at [385, 85] on input "Rebooted" at bounding box center [382, 87] width 6 height 6
checkbox input "true"
click at [455, 86] on input "Rescued" at bounding box center [458, 87] width 6 height 6
checkbox input "true"
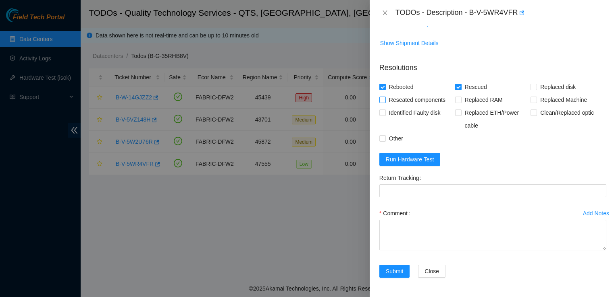
click at [384, 102] on input "Reseated components" at bounding box center [382, 100] width 6 height 6
checkbox input "true"
click at [384, 137] on input "Other" at bounding box center [382, 138] width 6 height 6
checkbox input "true"
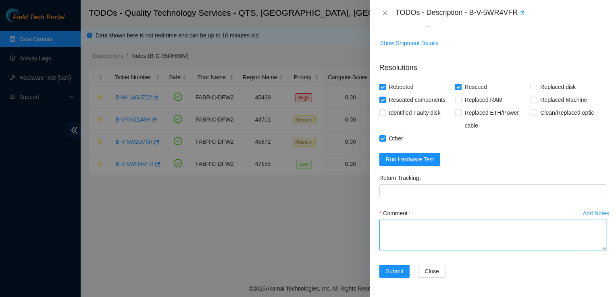
click at [520, 240] on textarea "Comment" at bounding box center [492, 235] width 227 height 31
paste textarea "Powered down machine. Reseated drives. rescued and reconfigured IP. Isok"
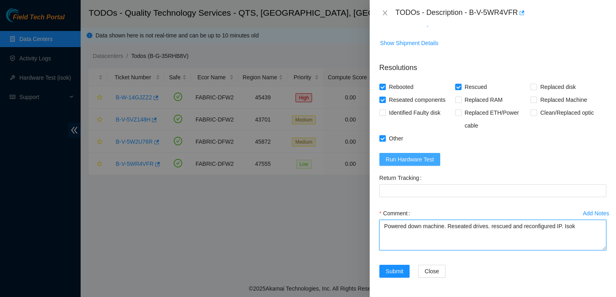
type textarea "Powered down machine. Reseated drives. rescued and reconfigured IP. Isok"
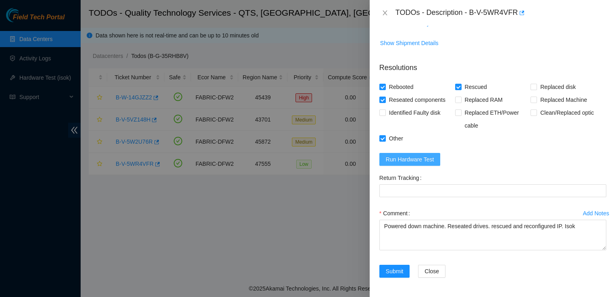
click at [393, 160] on span "Run Hardware Test" at bounding box center [410, 159] width 48 height 9
click at [416, 161] on span "Run Hardware Test" at bounding box center [410, 159] width 48 height 9
click at [408, 156] on span "Run Hardware Test" at bounding box center [410, 159] width 48 height 9
click at [397, 273] on span "Submit" at bounding box center [395, 271] width 18 height 9
click at [440, 269] on span "Close" at bounding box center [441, 271] width 15 height 9
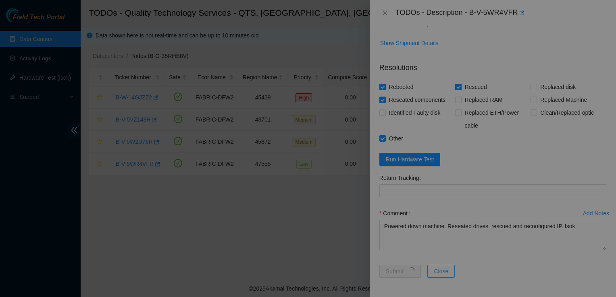
click at [440, 269] on div "Are you sure, you want to close it? All Progress will be reset if closed. Yes No" at bounding box center [308, 148] width 616 height 297
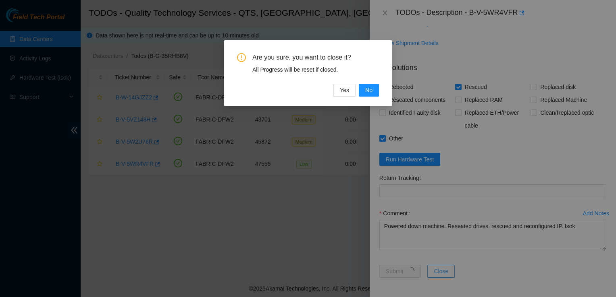
click at [440, 269] on div "Are you sure, you want to close it? All Progress will be reset if closed. Yes No" at bounding box center [308, 148] width 616 height 297
click at [370, 86] on span "No" at bounding box center [368, 90] width 7 height 9
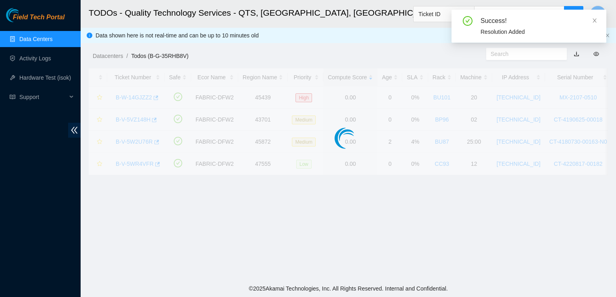
scroll to position [182, 0]
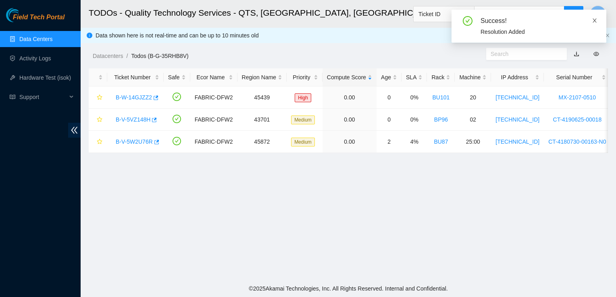
click at [597, 21] on icon "close" at bounding box center [595, 21] width 6 height 6
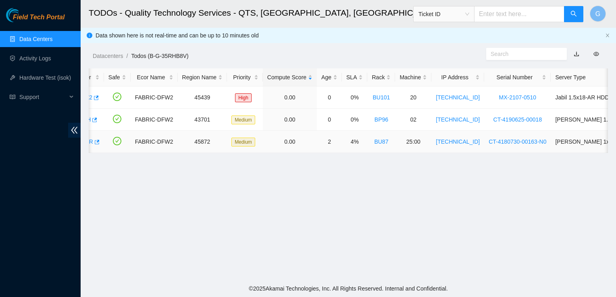
scroll to position [0, 94]
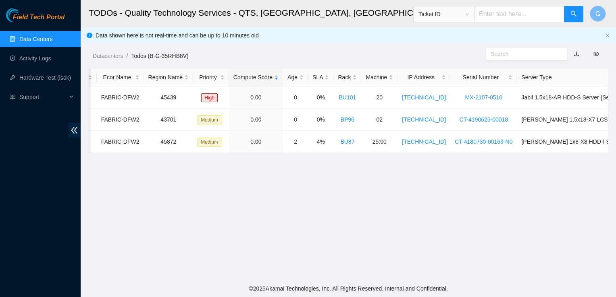
click at [558, 243] on main "TODOs - Quality Technology Services - QTS, Irving, TX Ticket ID G Data shown he…" at bounding box center [348, 140] width 535 height 281
click at [43, 36] on link "Data Centers" at bounding box center [35, 39] width 33 height 6
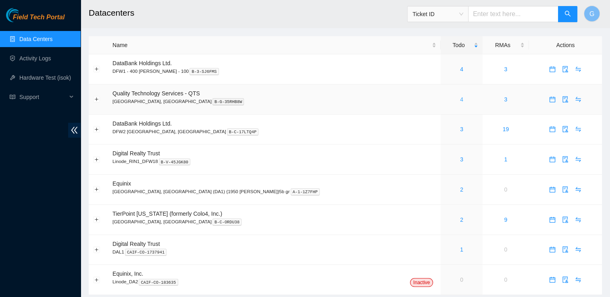
click at [460, 98] on link "4" at bounding box center [461, 99] width 3 height 6
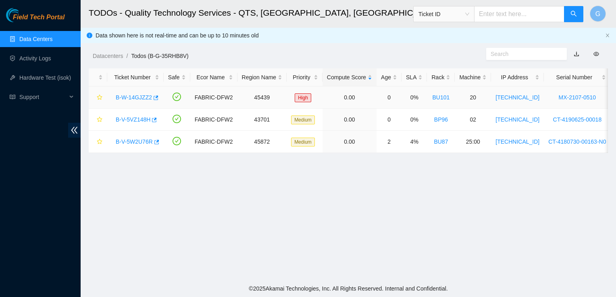
click at [119, 98] on link "B-W-14GJZZ2" at bounding box center [134, 97] width 36 height 6
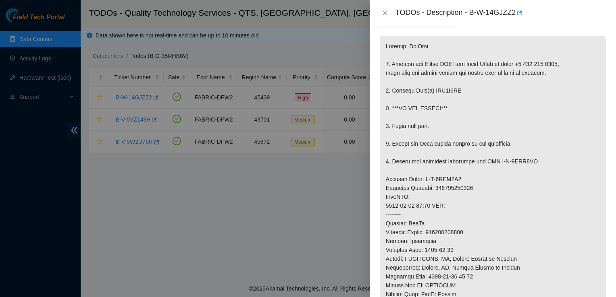
scroll to position [110, 0]
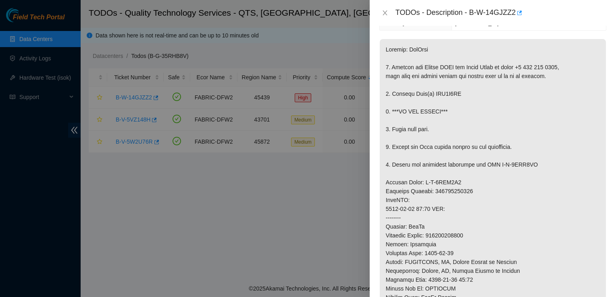
click at [322, 206] on div at bounding box center [308, 148] width 616 height 297
click at [385, 13] on icon "close" at bounding box center [385, 12] width 4 height 5
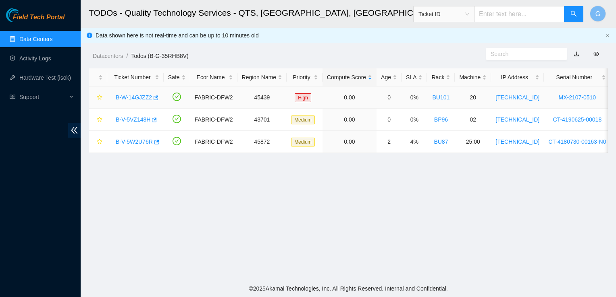
scroll to position [136, 0]
click at [135, 121] on link "B-V-5VZ148H" at bounding box center [133, 119] width 35 height 6
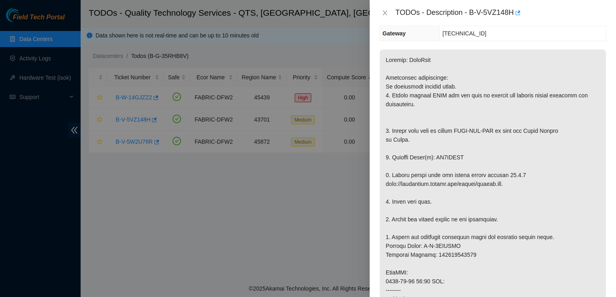
scroll to position [0, 0]
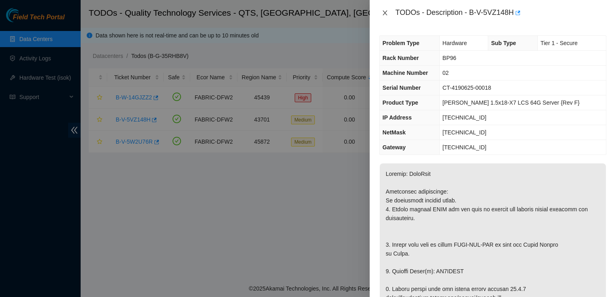
click at [386, 15] on icon "close" at bounding box center [385, 12] width 4 height 5
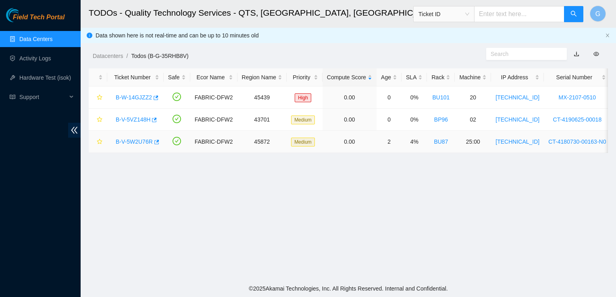
click at [143, 140] on link "B-V-5W2U76R" at bounding box center [134, 142] width 37 height 6
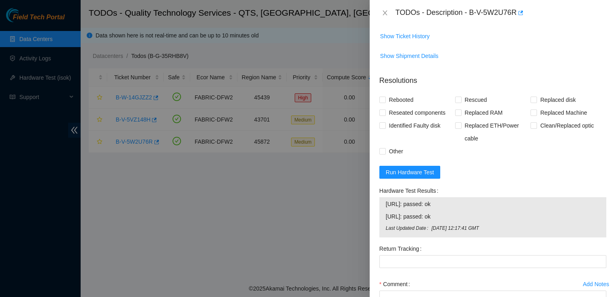
scroll to position [262, 0]
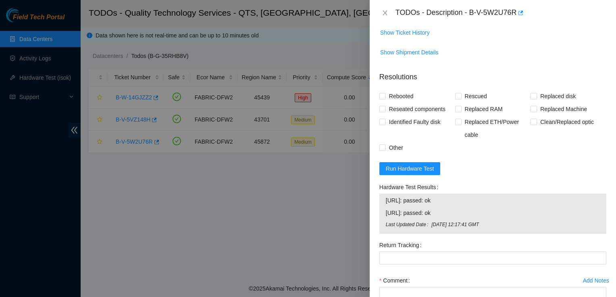
click at [343, 211] on div at bounding box center [308, 148] width 616 height 297
click at [385, 10] on icon "close" at bounding box center [385, 13] width 6 height 6
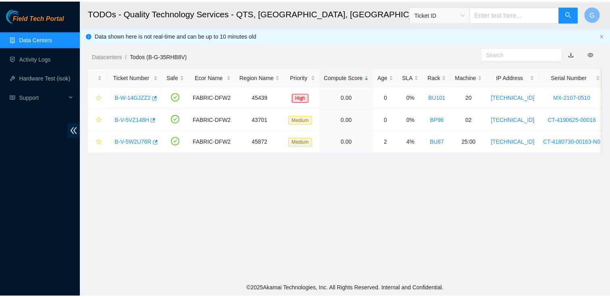
scroll to position [174, 0]
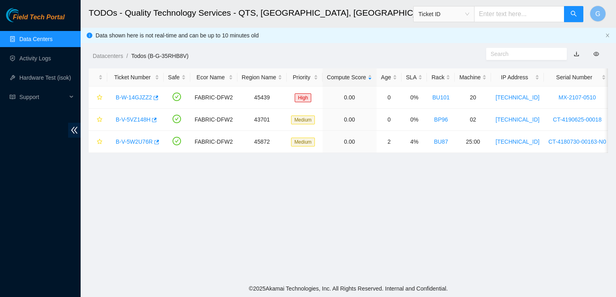
click at [32, 41] on link "Data Centers" at bounding box center [35, 39] width 33 height 6
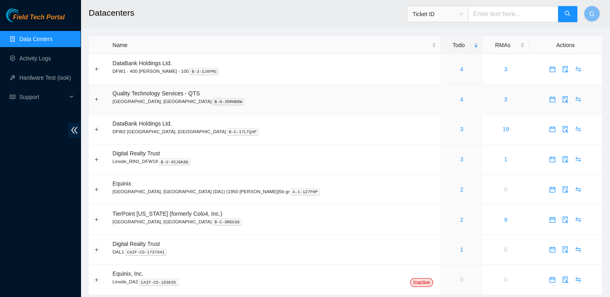
click at [131, 98] on p "Irving, TX B-G-35RHB8W" at bounding box center [274, 101] width 324 height 7
click at [445, 99] on div "4" at bounding box center [461, 99] width 33 height 9
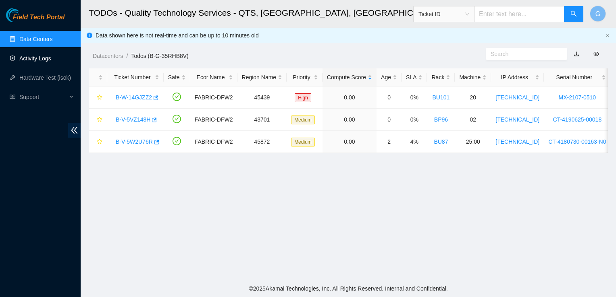
click at [44, 55] on link "Activity Logs" at bounding box center [35, 58] width 32 height 6
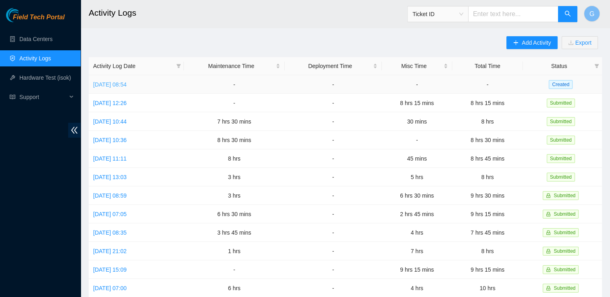
click at [127, 87] on link "Mon, 29 Sep 2025 08:54" at bounding box center [109, 84] width 33 height 6
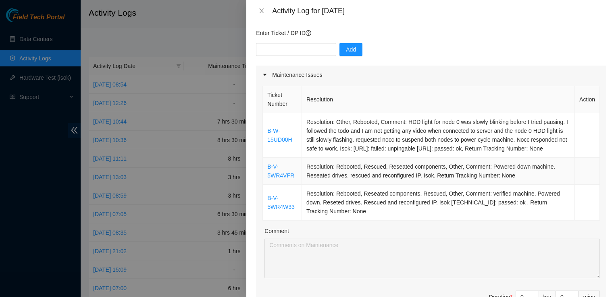
scroll to position [61, 0]
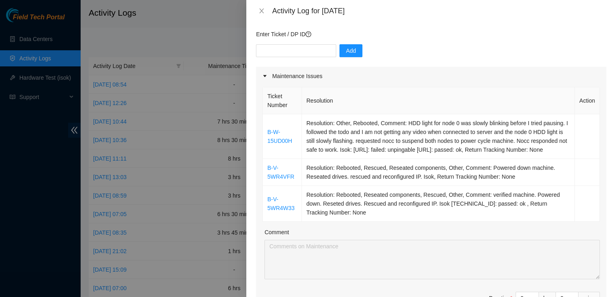
click at [37, 141] on div at bounding box center [308, 148] width 616 height 297
click at [258, 9] on icon "close" at bounding box center [261, 11] width 6 height 6
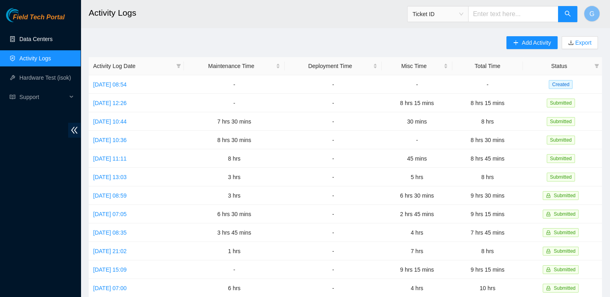
click at [42, 38] on link "Data Centers" at bounding box center [35, 39] width 33 height 6
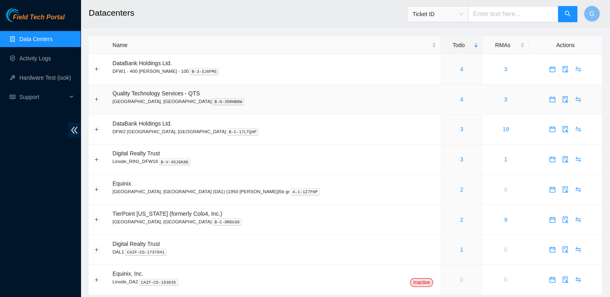
click at [130, 100] on p "Irving, TX B-G-35RHB8W" at bounding box center [274, 101] width 324 height 7
click at [445, 102] on div "4" at bounding box center [461, 99] width 33 height 9
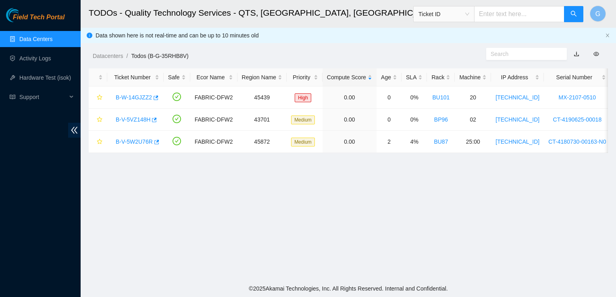
click at [49, 36] on link "Data Centers" at bounding box center [35, 39] width 33 height 6
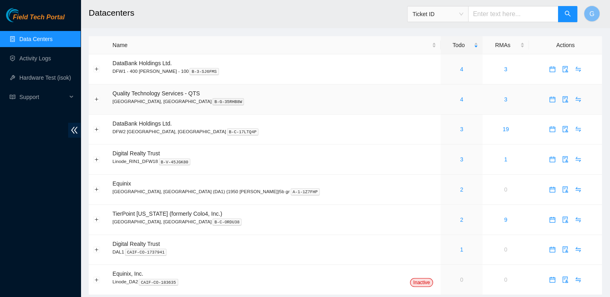
click at [121, 98] on p "Irving, TX B-G-35RHB8W" at bounding box center [274, 101] width 324 height 7
click at [483, 99] on td "3" at bounding box center [506, 100] width 46 height 30
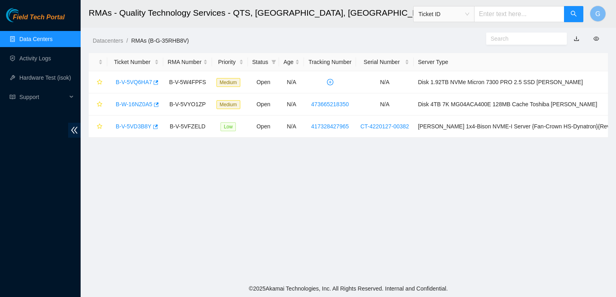
click at [44, 42] on link "Data Centers" at bounding box center [35, 39] width 33 height 6
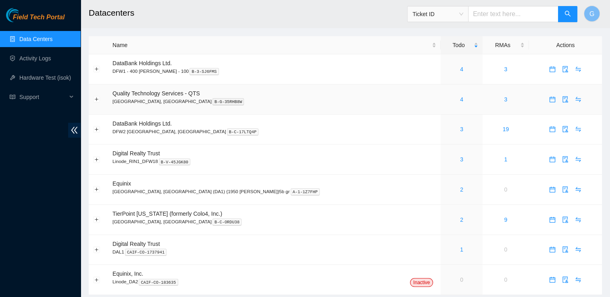
click at [160, 95] on span "Quality Technology Services - QTS" at bounding box center [155, 93] width 87 height 6
click at [460, 101] on link "4" at bounding box center [461, 99] width 3 height 6
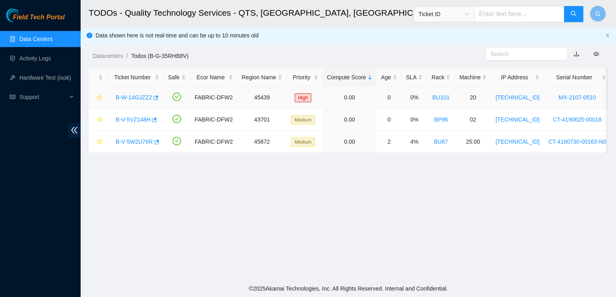
click at [141, 100] on link "B-W-14GJZZ2" at bounding box center [134, 97] width 36 height 6
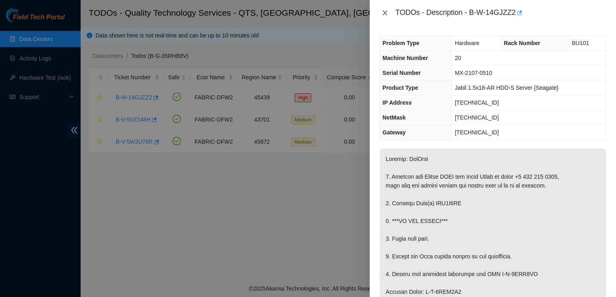
click at [388, 12] on button "Close" at bounding box center [384, 13] width 11 height 8
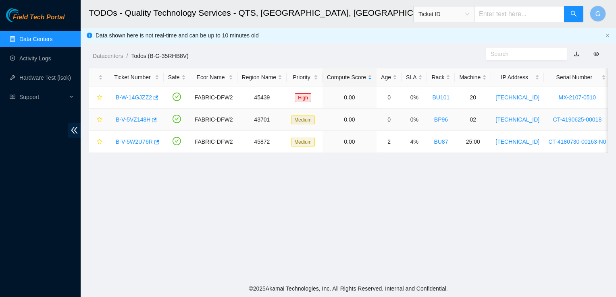
click at [135, 123] on div "B-V-5VZ148H" at bounding box center [136, 119] width 48 height 13
click at [140, 117] on link "B-V-5VZ148H" at bounding box center [133, 119] width 35 height 6
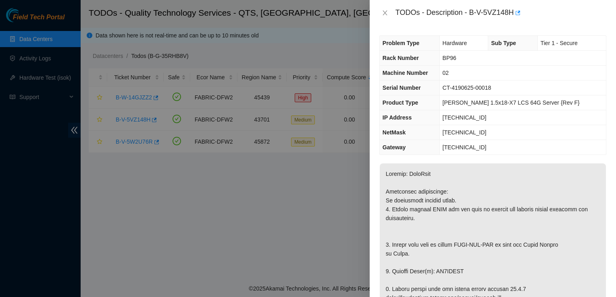
click at [138, 141] on div at bounding box center [308, 148] width 616 height 297
click at [379, 11] on button "Close" at bounding box center [384, 13] width 11 height 8
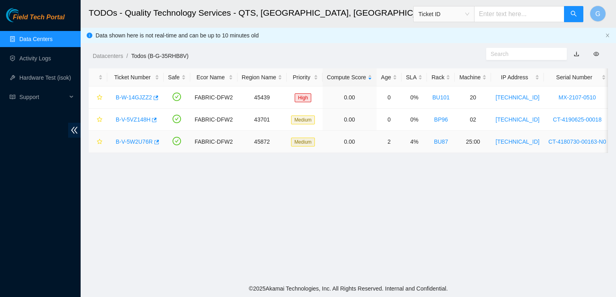
click at [148, 141] on link "B-V-5W2U76R" at bounding box center [134, 142] width 37 height 6
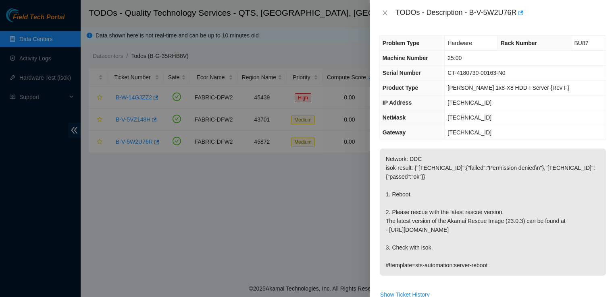
click at [449, 144] on div "Problem Type Hardware Rack Number BU87 Machine Number 25:00 Serial Number CT-41…" at bounding box center [493, 162] width 246 height 272
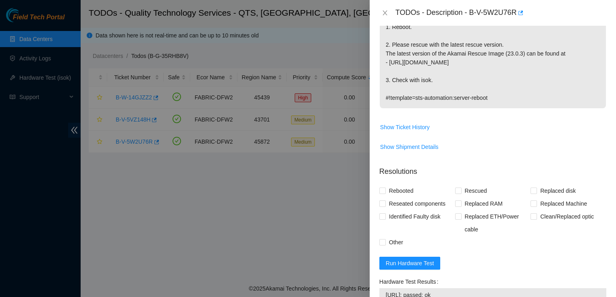
scroll to position [204, 0]
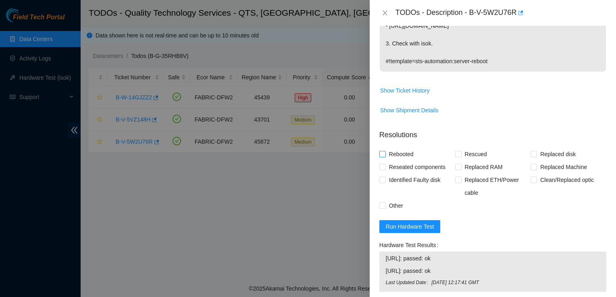
click at [383, 153] on input "Rebooted" at bounding box center [382, 154] width 6 height 6
checkbox input "true"
click at [382, 204] on input "Other" at bounding box center [382, 206] width 6 height 6
checkbox input "true"
click at [455, 156] on input "Rescued" at bounding box center [458, 154] width 6 height 6
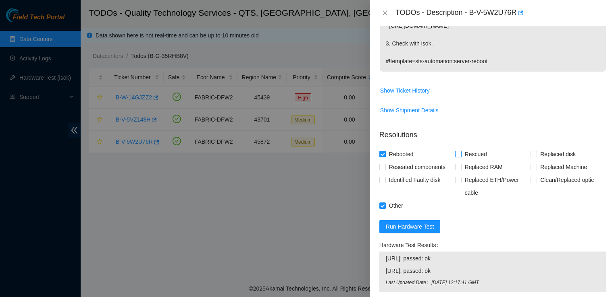
checkbox input "true"
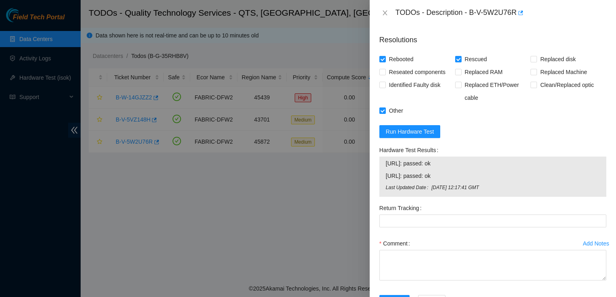
scroll to position [329, 0]
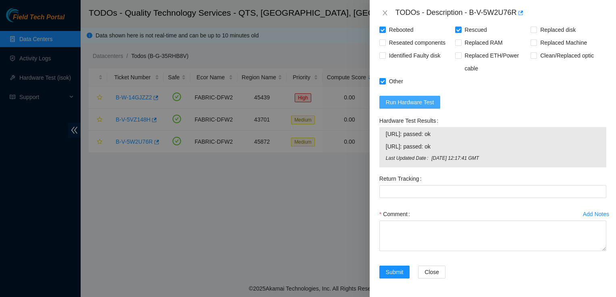
click at [421, 102] on span "Run Hardware Test" at bounding box center [410, 102] width 48 height 9
click at [508, 158] on span "Tue, 23 Sep 2025 12:17:41 GMT" at bounding box center [515, 159] width 169 height 8
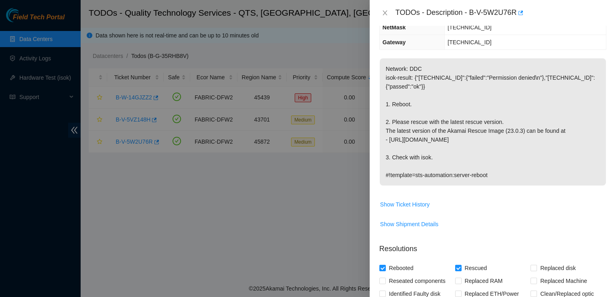
scroll to position [0, 0]
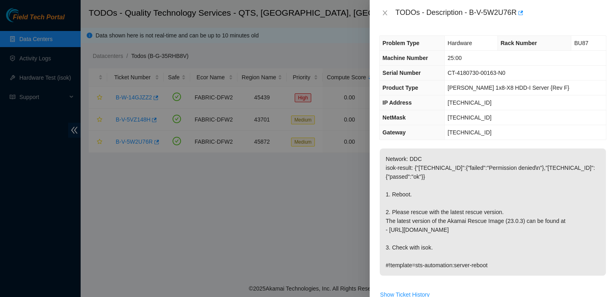
drag, startPoint x: 524, startPoint y: 179, endPoint x: 395, endPoint y: 15, distance: 208.5
click at [395, 15] on div "TODOs - Description - B-V-5W2U76R Problem Type Hardware Rack Number BU87 Machin…" at bounding box center [493, 148] width 246 height 297
copy div "TODOs - Description - B-V-5W2U76R Problem Type Hardware Rack Number BU87 Machin…"
click at [554, 26] on div "Problem Type Hardware Rack Number BU87 Machine Number 25:00 Serial Number CT-41…" at bounding box center [493, 162] width 246 height 272
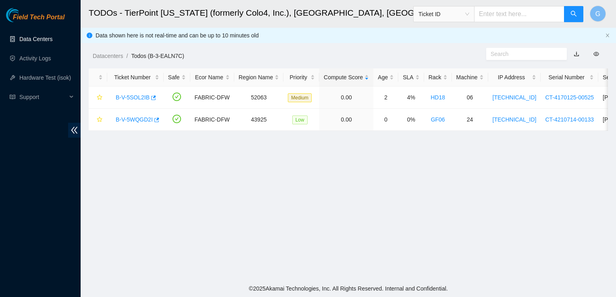
click at [39, 41] on link "Data Centers" at bounding box center [35, 39] width 33 height 6
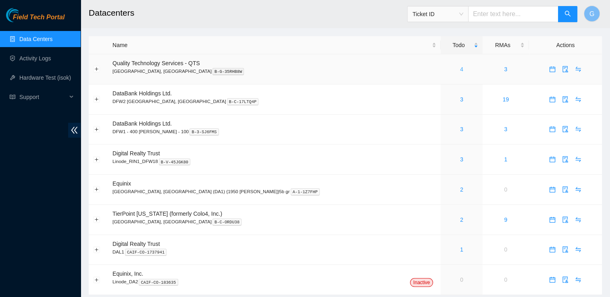
click at [460, 70] on link "4" at bounding box center [461, 69] width 3 height 6
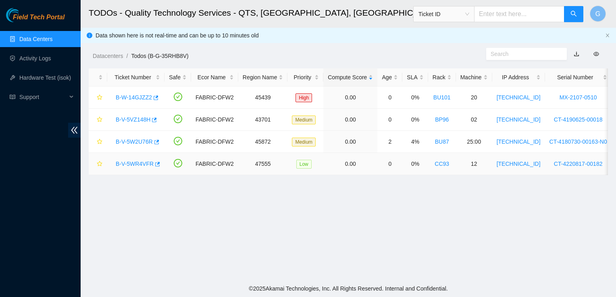
click at [144, 164] on link "B-V-5WR4VFR" at bounding box center [135, 164] width 38 height 6
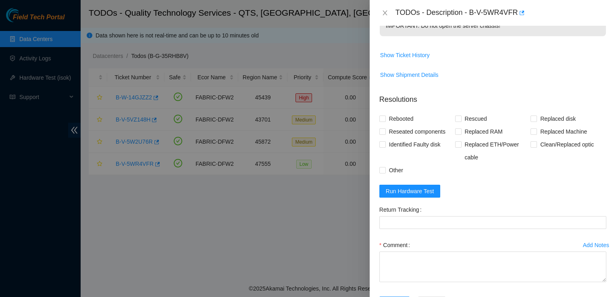
scroll to position [365, 0]
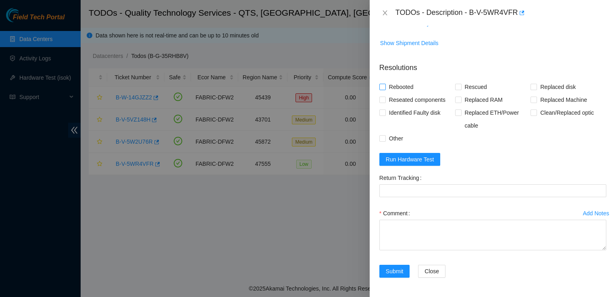
click at [395, 87] on span "Rebooted" at bounding box center [401, 87] width 31 height 13
click at [385, 87] on input "Rebooted" at bounding box center [382, 87] width 6 height 6
checkbox input "true"
click at [455, 88] on input "Rescued" at bounding box center [458, 87] width 6 height 6
checkbox input "true"
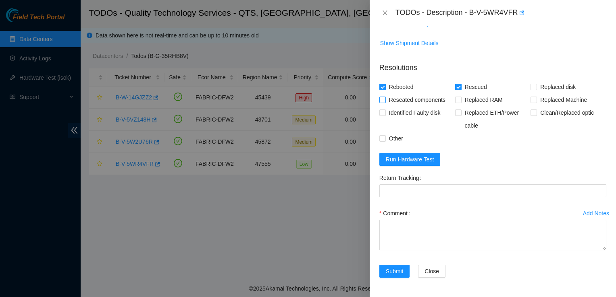
click at [384, 99] on input "Reseated components" at bounding box center [382, 100] width 6 height 6
checkbox input "true"
click at [382, 139] on input "Other" at bounding box center [382, 138] width 6 height 6
checkbox input "true"
click at [393, 164] on span "Run Hardware Test" at bounding box center [410, 159] width 48 height 9
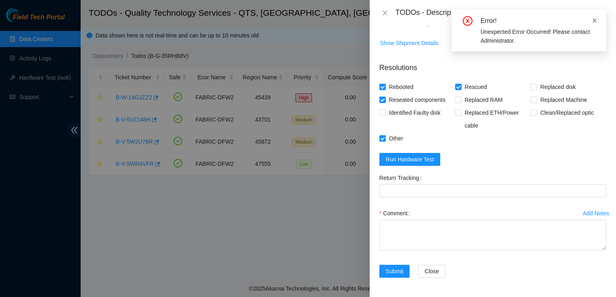
click at [594, 23] on icon "close" at bounding box center [595, 21] width 6 height 6
